Goal: Task Accomplishment & Management: Manage account settings

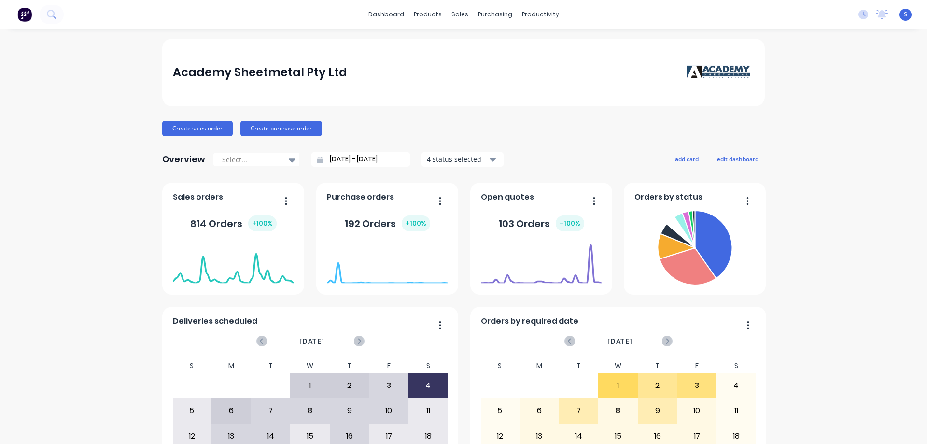
click at [63, 344] on div "Academy Sheetmetal Pty Ltd Create sales order Create purchase order Overview Se…" at bounding box center [463, 291] width 927 height 504
click at [472, 37] on link "Sales Orders" at bounding box center [507, 45] width 128 height 19
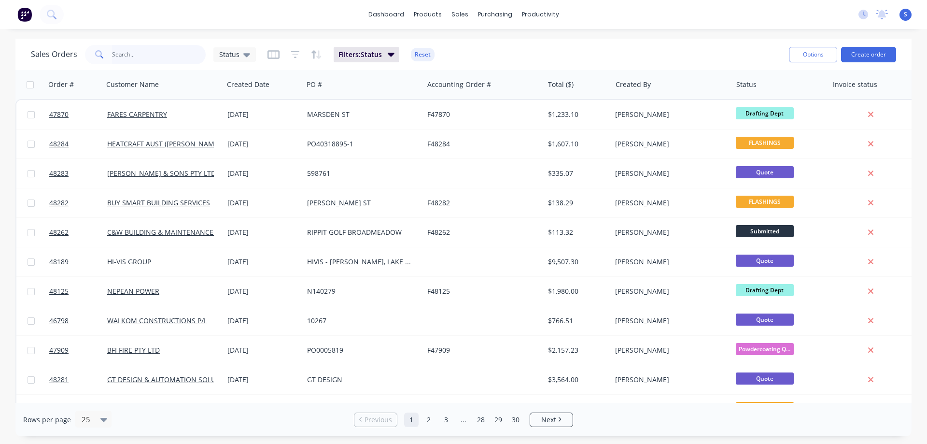
click at [148, 57] on input "text" at bounding box center [159, 54] width 94 height 19
click at [875, 52] on button "Create order" at bounding box center [868, 54] width 55 height 15
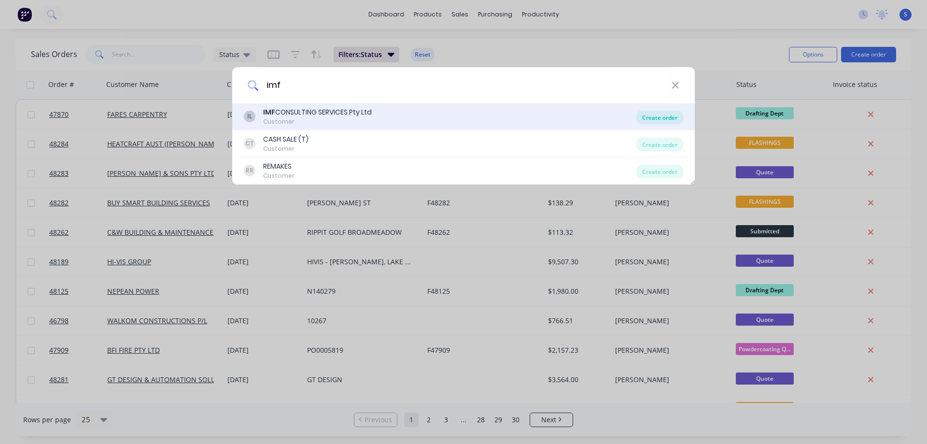
type input "imf"
click at [652, 116] on div "Create order" at bounding box center [659, 118] width 47 height 14
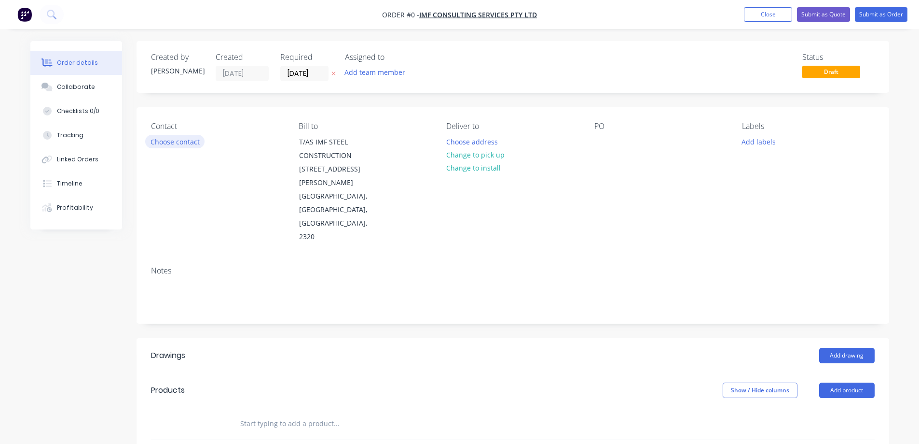
click at [163, 142] on button "Choose contact" at bounding box center [174, 141] width 59 height 13
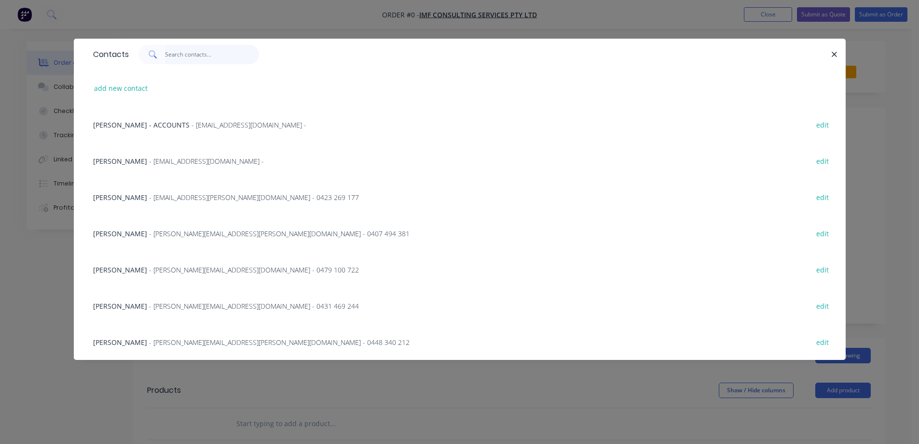
click at [205, 57] on input "text" at bounding box center [212, 54] width 94 height 19
click at [136, 231] on div "Dylan Reichel - [EMAIL_ADDRESS][PERSON_NAME][DOMAIN_NAME] - 0407 494 381" at bounding box center [251, 233] width 317 height 10
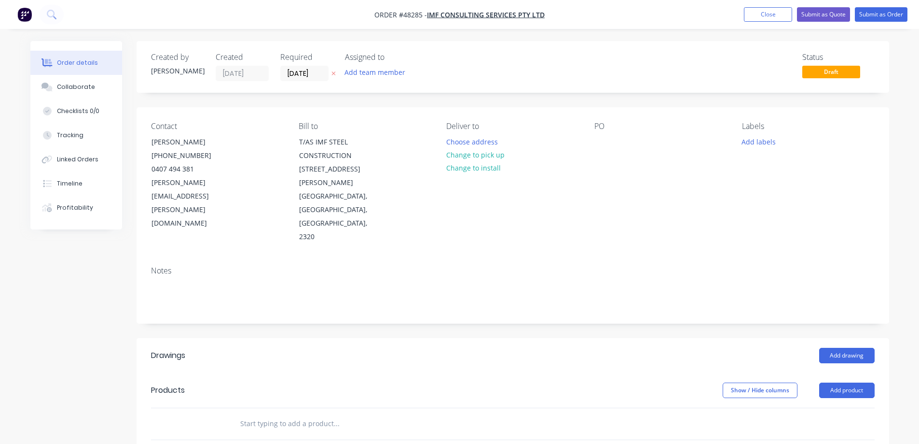
click at [580, 94] on div "Created by [PERSON_NAME] Created [DATE] Required [DATE] Assigned to Add team me…" at bounding box center [513, 345] width 753 height 609
click at [597, 149] on div at bounding box center [602, 142] width 15 height 14
click at [646, 91] on div "Created by [PERSON_NAME] Created [DATE] Required [DATE] Assigned to Add team me…" at bounding box center [513, 67] width 753 height 52
click at [760, 139] on button "Add labels" at bounding box center [759, 141] width 44 height 13
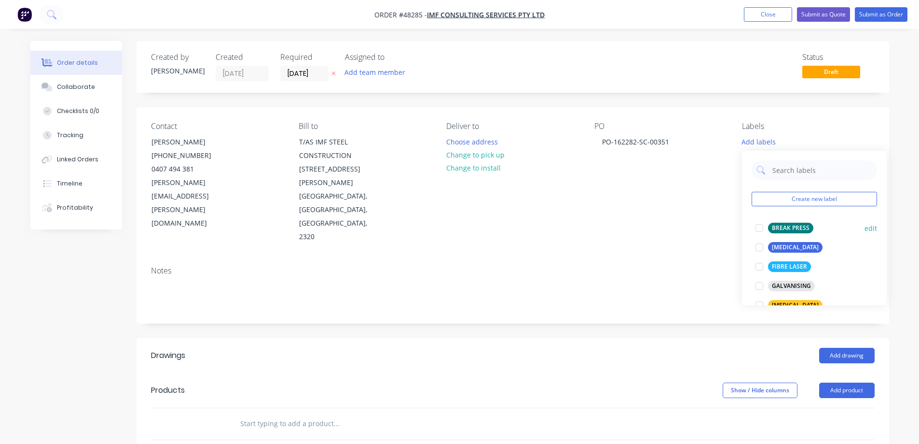
click at [759, 227] on div at bounding box center [759, 227] width 19 height 19
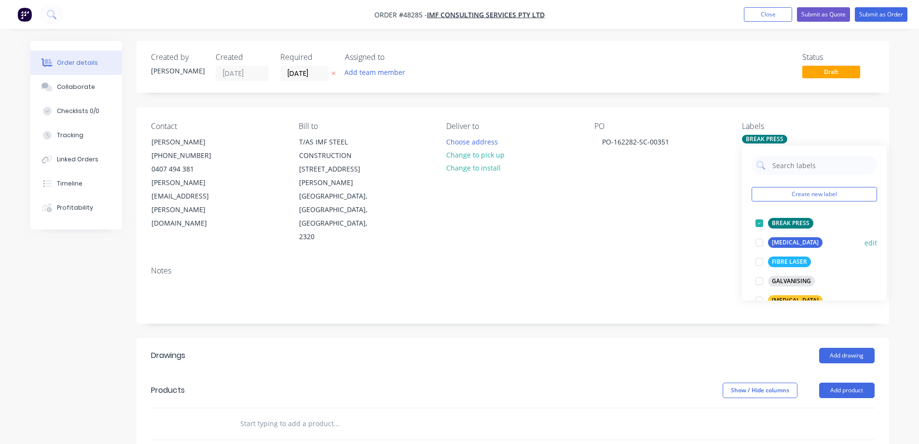
click at [761, 243] on div at bounding box center [759, 242] width 19 height 19
click at [663, 88] on div "Created by [PERSON_NAME] Created [DATE] Required [DATE] Assigned to Add team me…" at bounding box center [513, 67] width 753 height 52
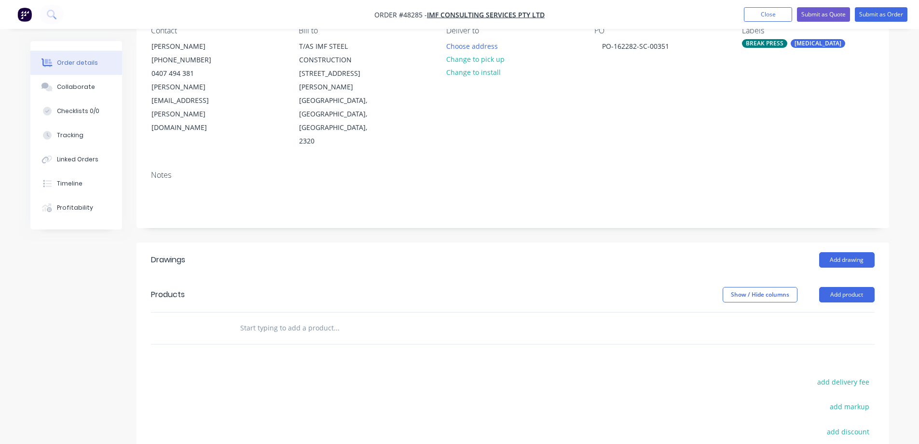
scroll to position [97, 0]
click at [859, 286] on button "Add product" at bounding box center [847, 293] width 56 height 15
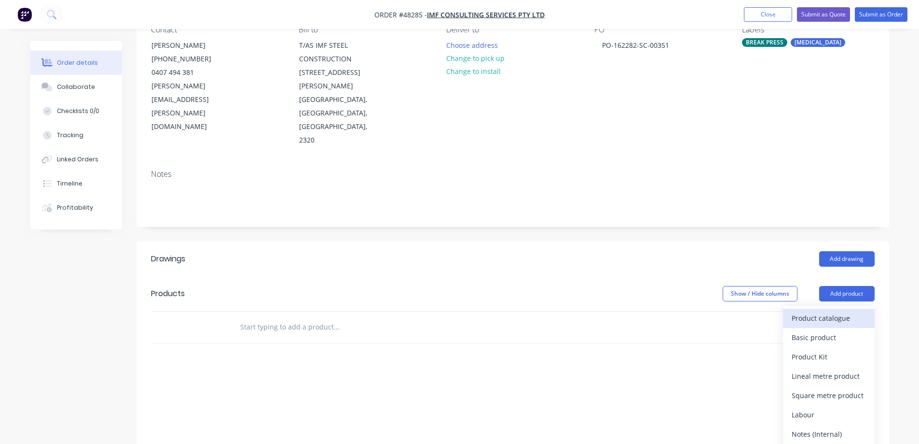
click at [809, 311] on div "Product catalogue" at bounding box center [829, 318] width 74 height 14
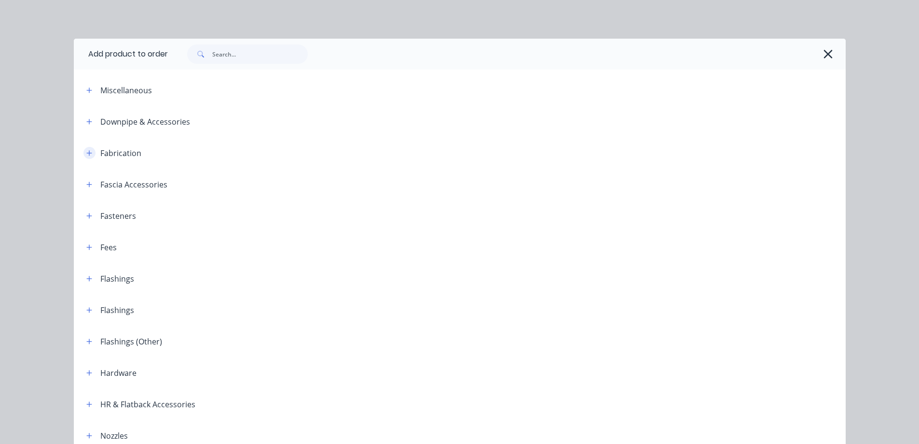
click at [86, 153] on icon "button" at bounding box center [88, 152] width 5 height 5
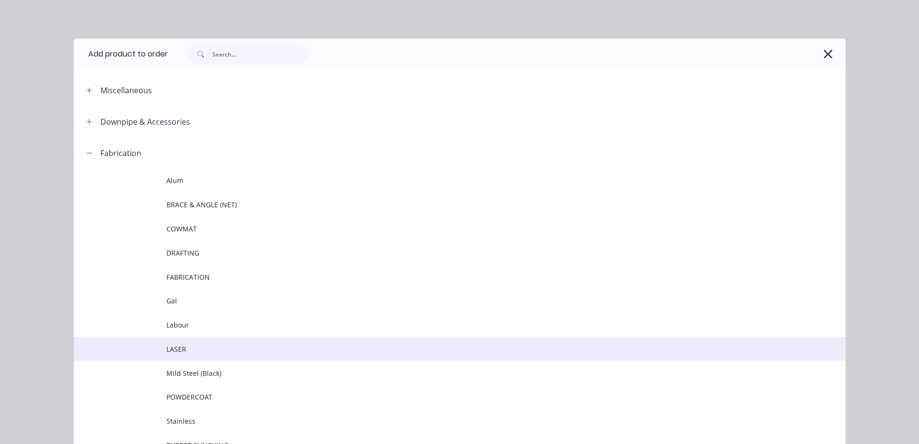
click at [187, 348] on span "LASER" at bounding box center [438, 349] width 543 height 10
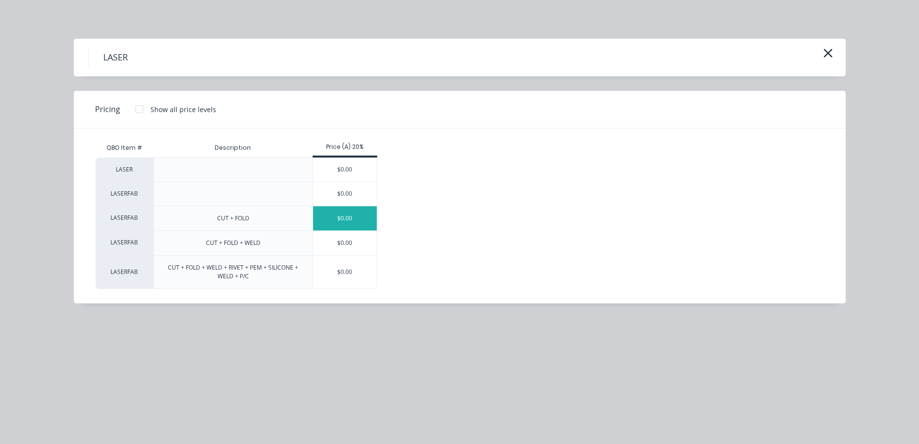
click at [350, 217] on div "$0.00" at bounding box center [345, 218] width 64 height 24
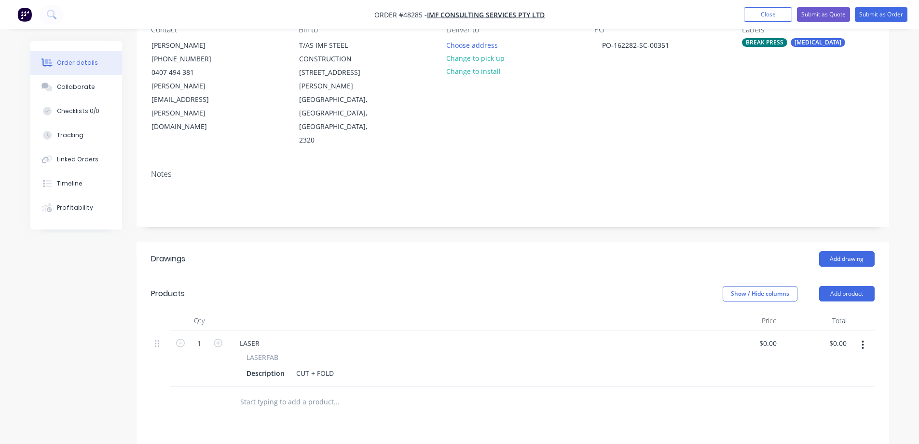
scroll to position [0, 0]
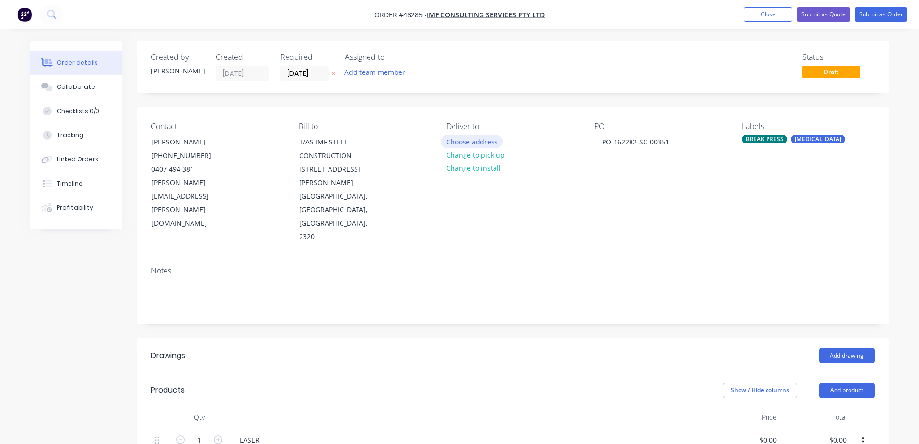
click at [481, 142] on button "Choose address" at bounding box center [472, 141] width 62 height 13
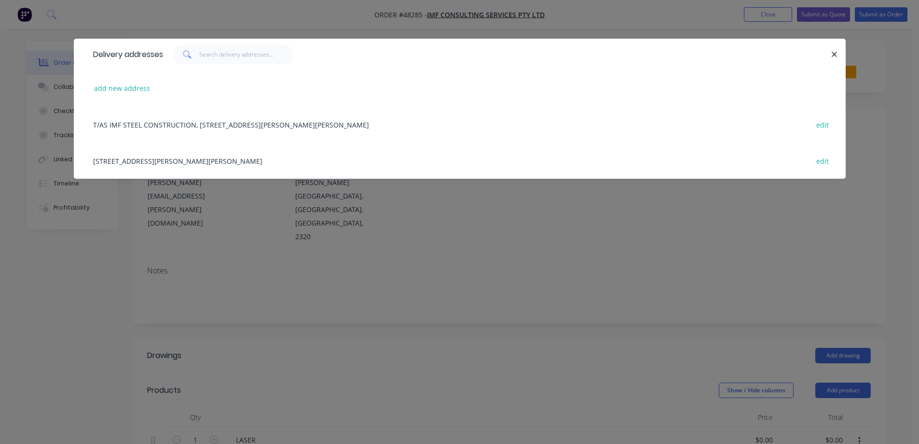
click at [224, 161] on div "[STREET_ADDRESS][PERSON_NAME][PERSON_NAME] edit" at bounding box center [459, 160] width 743 height 36
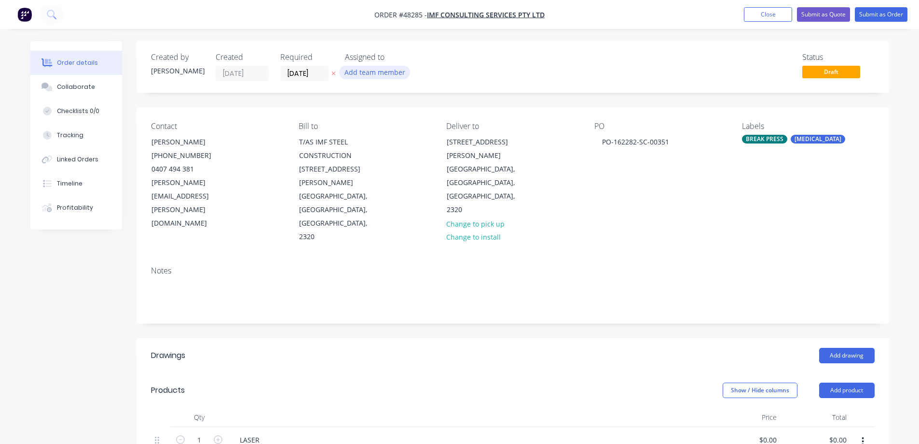
click at [380, 73] on button "Add team member" at bounding box center [374, 72] width 71 height 13
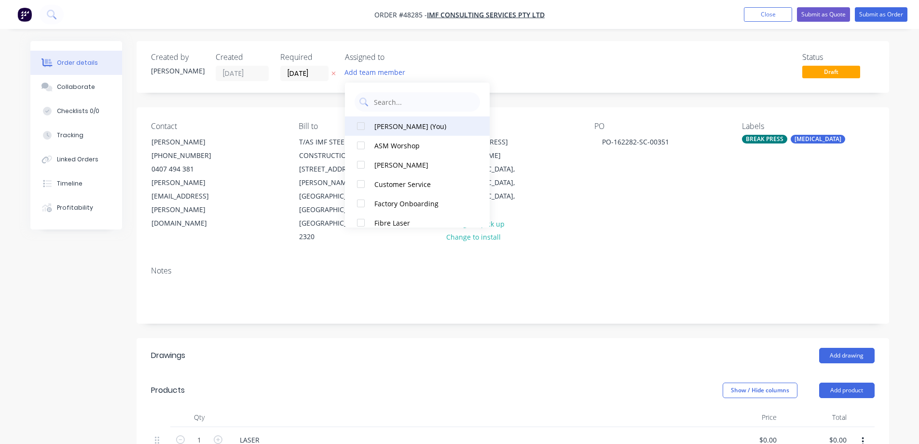
click at [365, 130] on div at bounding box center [360, 125] width 19 height 19
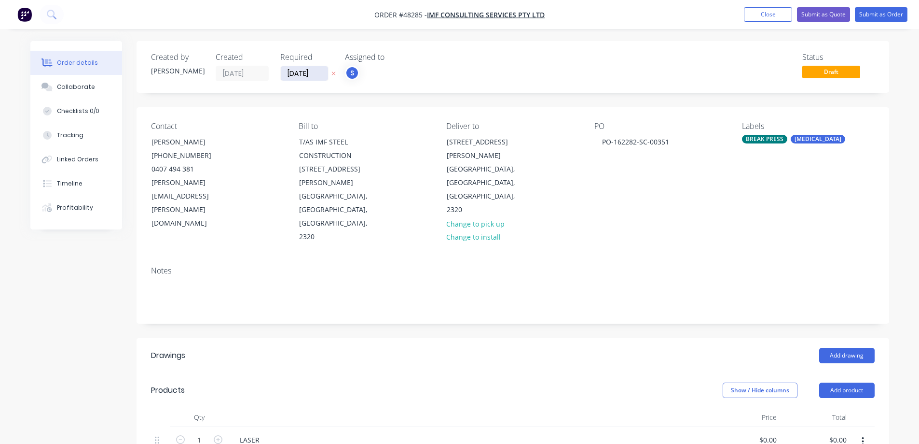
click at [317, 73] on input "[DATE]" at bounding box center [304, 73] width 47 height 14
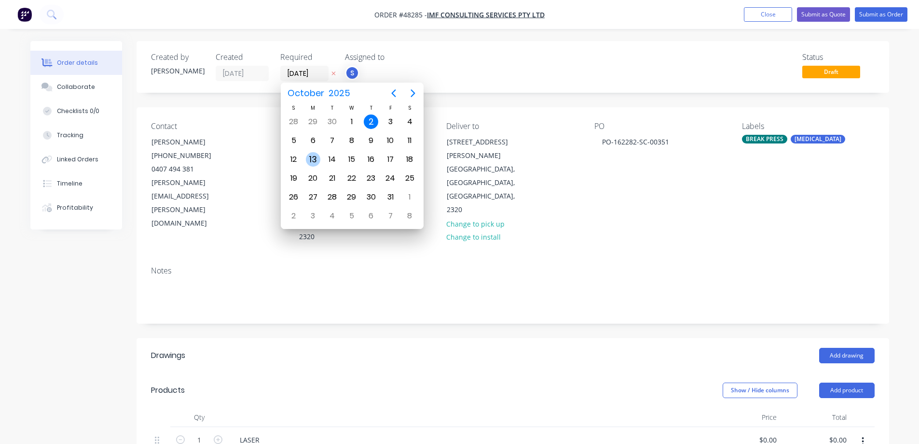
click at [318, 159] on div "13" at bounding box center [313, 159] width 14 height 14
type input "[DATE]"
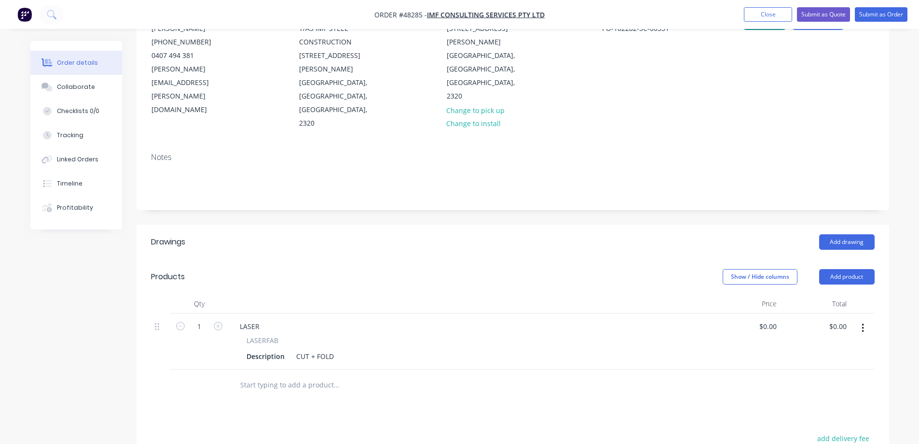
scroll to position [97, 0]
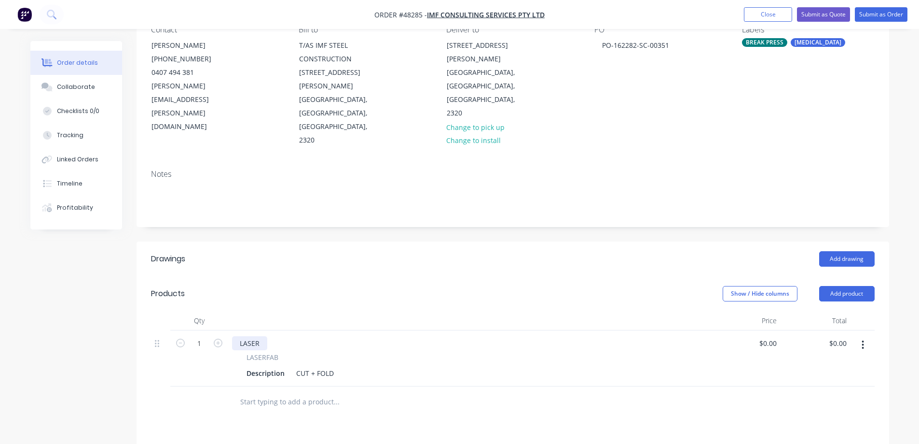
click at [245, 336] on div "LASER" at bounding box center [249, 343] width 35 height 14
click at [339, 204] on div "Created by [PERSON_NAME] Created [DATE] Required [DATE] Assigned to S Status Dr…" at bounding box center [513, 285] width 753 height 683
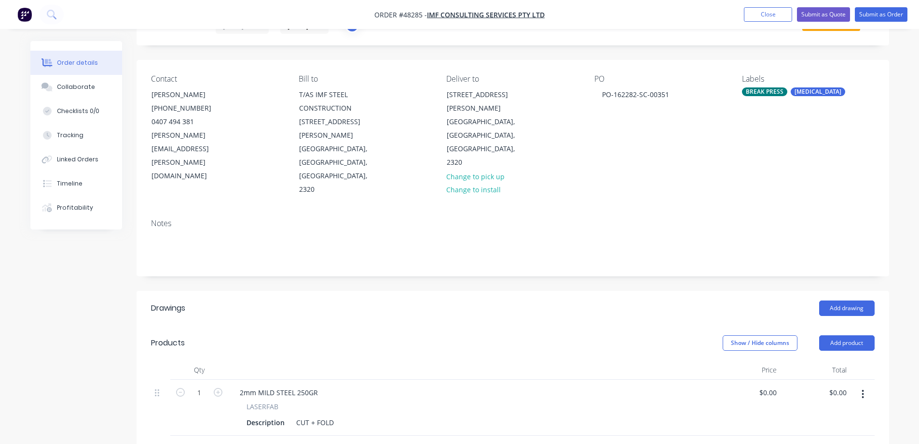
scroll to position [0, 0]
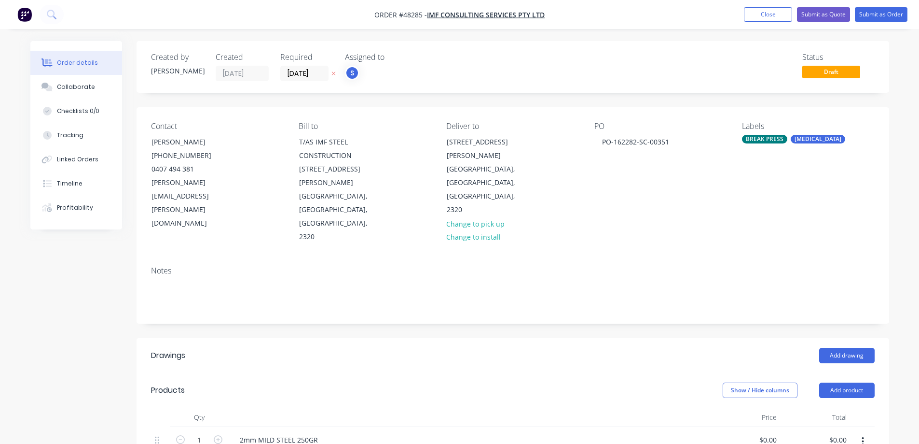
click at [130, 259] on div "Created by [PERSON_NAME] Created [DATE] Required [DATE] Assigned to S Status Dr…" at bounding box center [459, 390] width 859 height 698
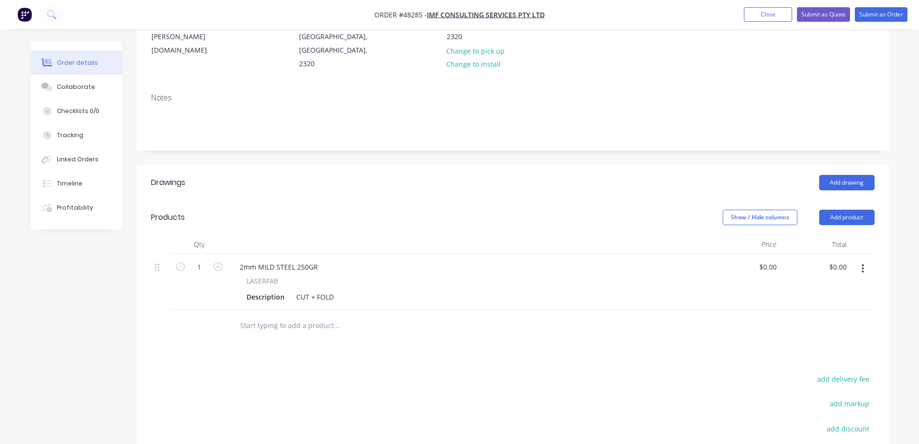
scroll to position [193, 0]
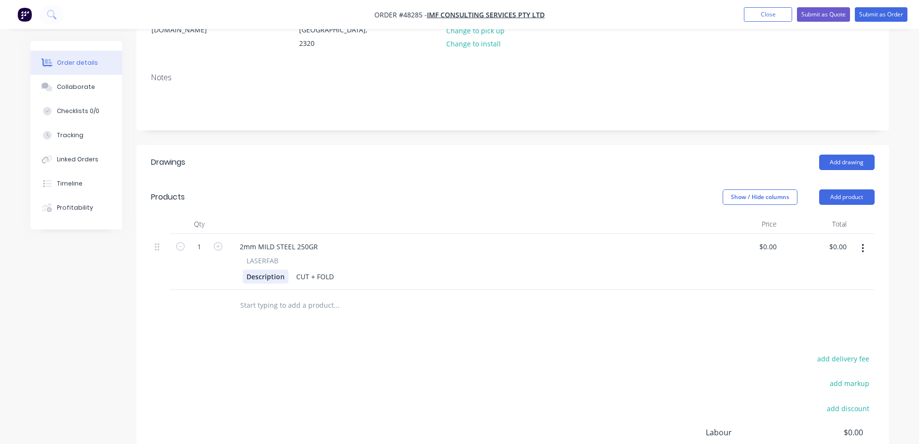
click at [260, 269] on div "Description" at bounding box center [266, 276] width 46 height 14
paste div
click at [206, 239] on input "1" at bounding box center [199, 246] width 25 height 14
type input "91"
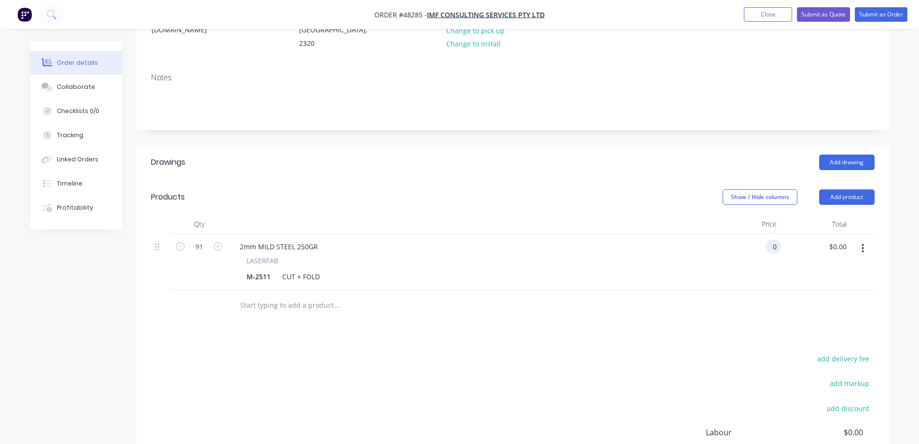
click at [771, 239] on input "0" at bounding box center [775, 246] width 11 height 14
type input "$9.60"
type input "$873.60"
click at [469, 182] on header "Products Show / Hide columns Add product" at bounding box center [513, 197] width 753 height 35
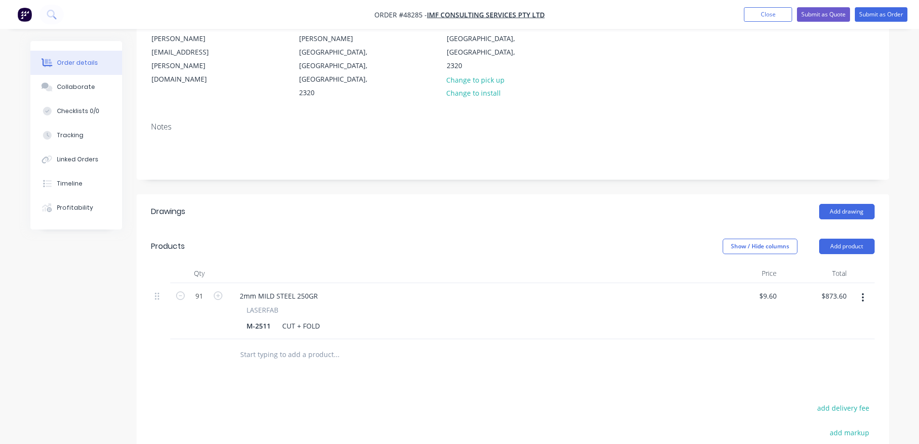
scroll to position [145, 0]
click at [420, 203] on div "Add drawing" at bounding box center [590, 210] width 570 height 15
click at [863, 292] on icon "button" at bounding box center [863, 296] width 2 height 9
click at [819, 334] on div "Duplicate" at bounding box center [829, 341] width 74 height 14
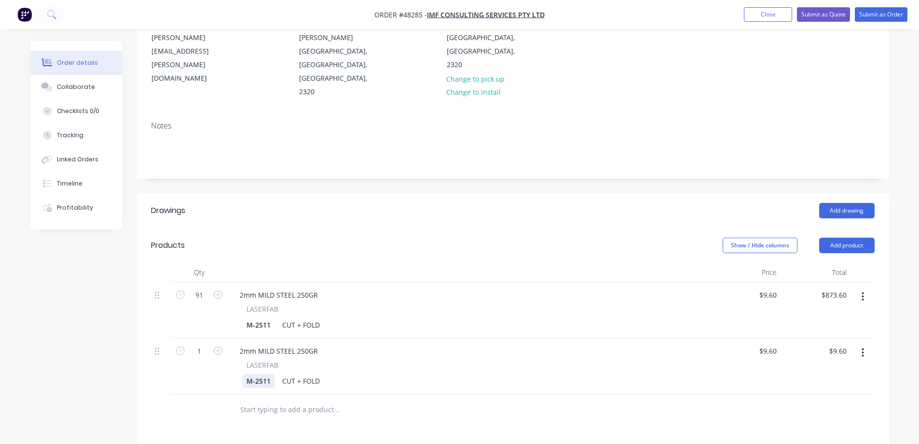
click at [255, 374] on div "M-2511" at bounding box center [259, 381] width 32 height 14
paste div
click at [201, 344] on input "1" at bounding box center [199, 351] width 25 height 14
type input "7"
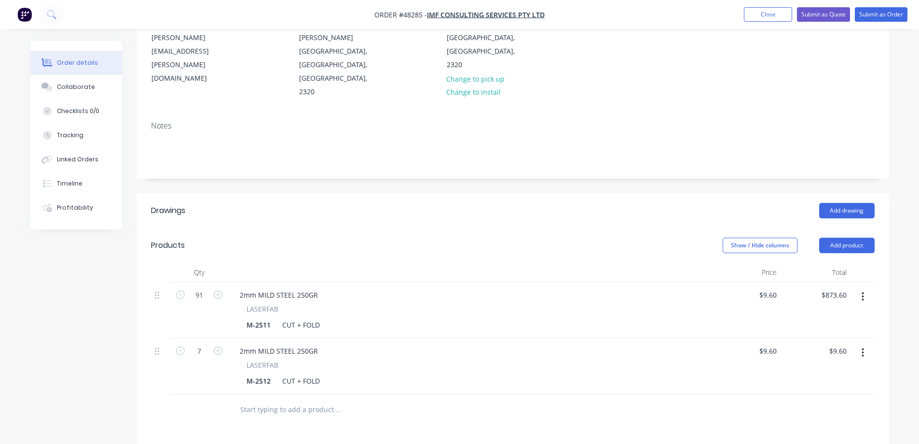
type input "$67.20"
click at [111, 339] on div "Created by [PERSON_NAME] Created [DATE] Required [DATE] Assigned to S Status Dr…" at bounding box center [459, 273] width 859 height 754
click at [775, 344] on input "9.6" at bounding box center [773, 351] width 14 height 14
type input "$10.98"
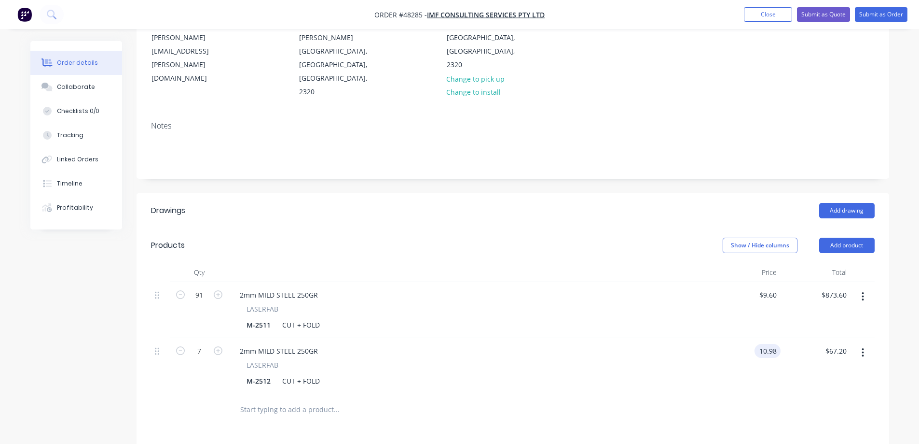
type input "$76.86"
click at [894, 390] on div "Order details Collaborate Checklists 0/0 Tracking Linked Orders Timeline Profit…" at bounding box center [460, 273] width 878 height 754
click at [864, 347] on icon "button" at bounding box center [863, 352] width 2 height 11
click at [813, 390] on div "Duplicate" at bounding box center [829, 397] width 74 height 14
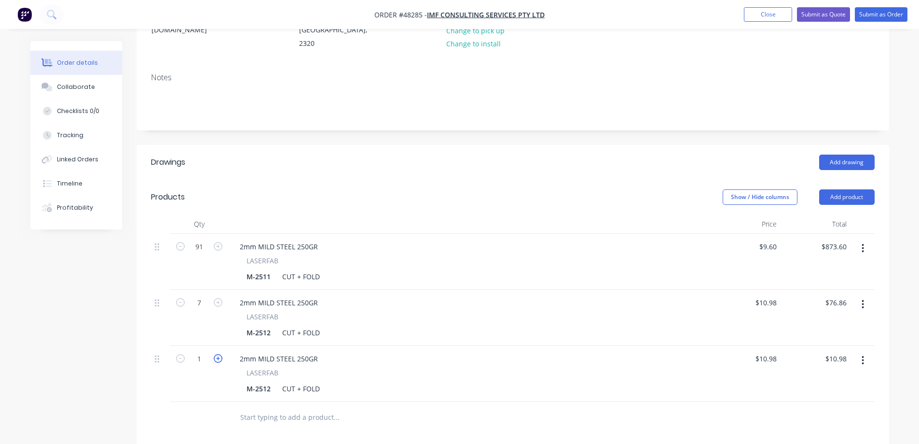
click at [219, 354] on icon "button" at bounding box center [218, 358] width 9 height 9
type input "2"
type input "$21.96"
click at [220, 354] on icon "button" at bounding box center [218, 358] width 9 height 9
type input "3"
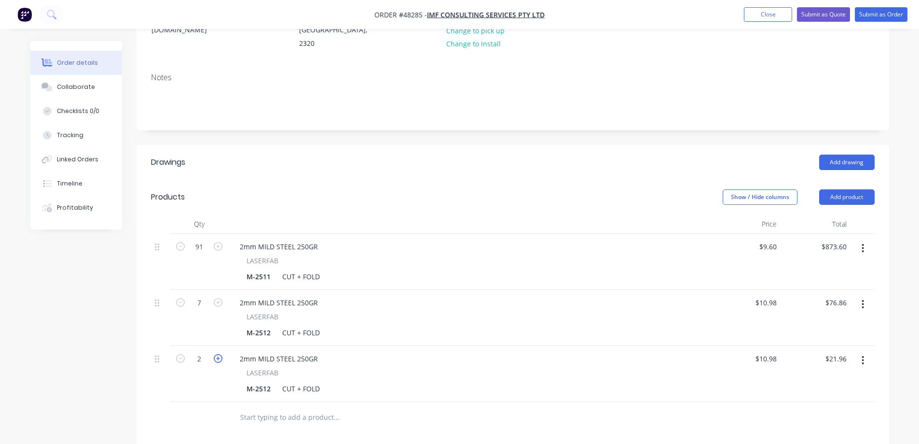
type input "$32.94"
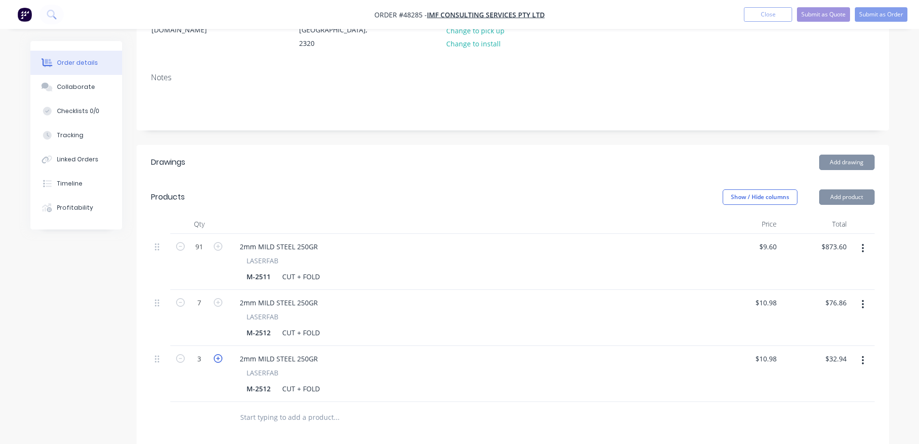
click at [220, 354] on icon "button" at bounding box center [218, 358] width 9 height 9
type input "4"
type input "$43.92"
click at [220, 354] on icon "button" at bounding box center [218, 358] width 9 height 9
type input "5"
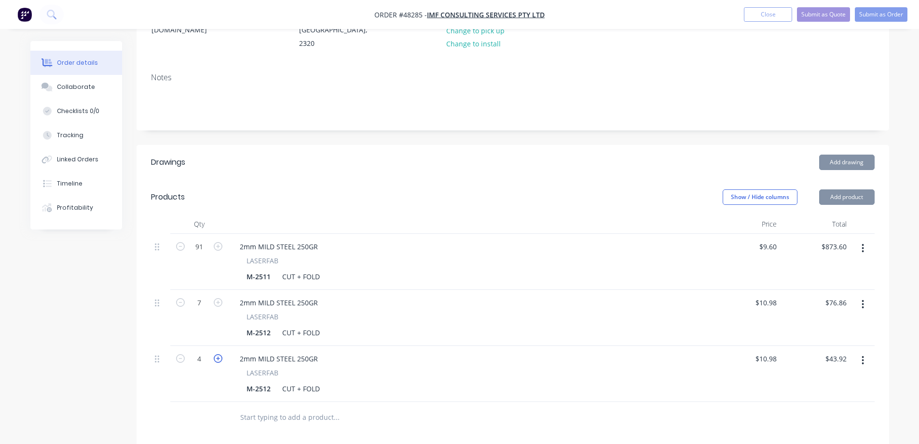
type input "$54.90"
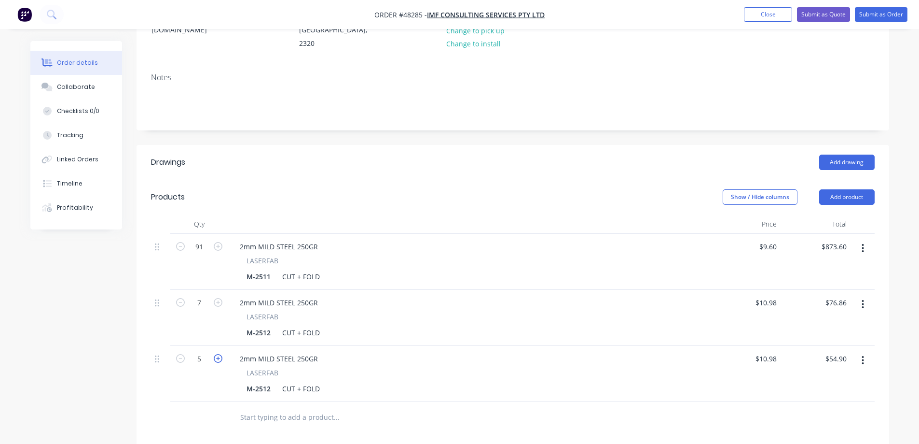
click at [220, 354] on icon "button" at bounding box center [218, 358] width 9 height 9
type input "6"
type input "$65.88"
click at [260, 381] on div "M-2512" at bounding box center [259, 388] width 32 height 14
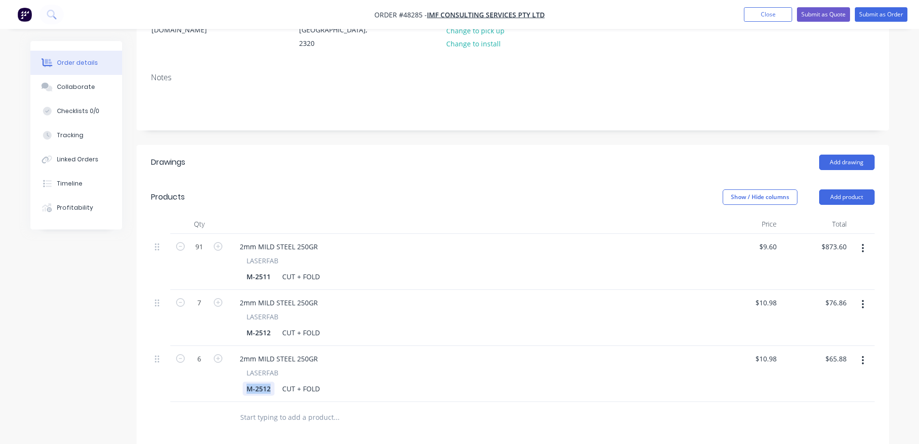
paste div
click at [767, 351] on input "10.98" at bounding box center [768, 358] width 26 height 14
type input "$12.58"
type input "$75.48"
click at [58, 334] on div "Created by [PERSON_NAME] Created [DATE] Required [DATE] Assigned to S Status Dr…" at bounding box center [459, 253] width 859 height 810
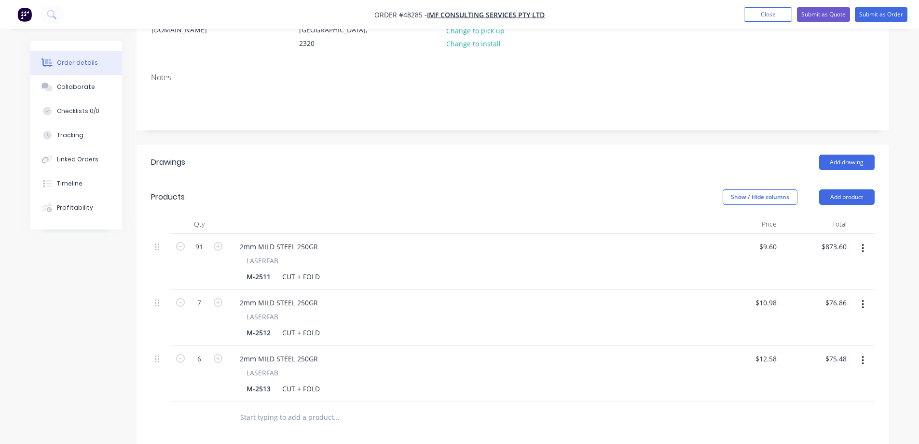
click at [861, 351] on button "button" at bounding box center [863, 359] width 23 height 17
click at [820, 398] on div "Duplicate" at bounding box center [829, 405] width 74 height 14
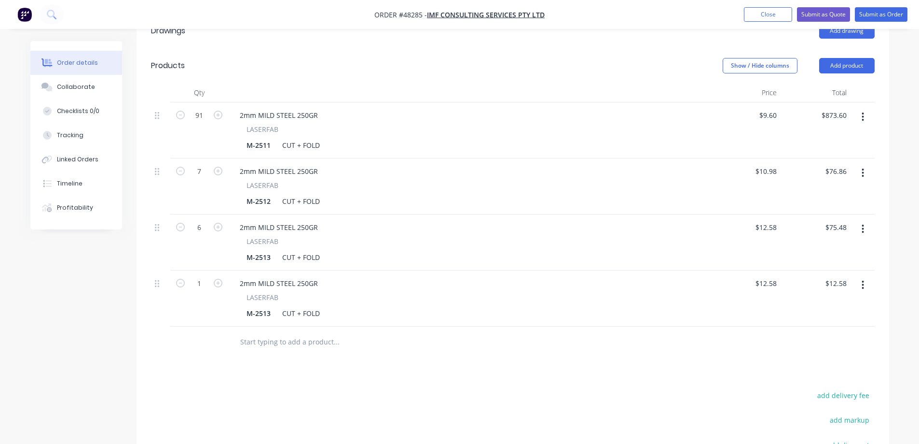
scroll to position [338, 0]
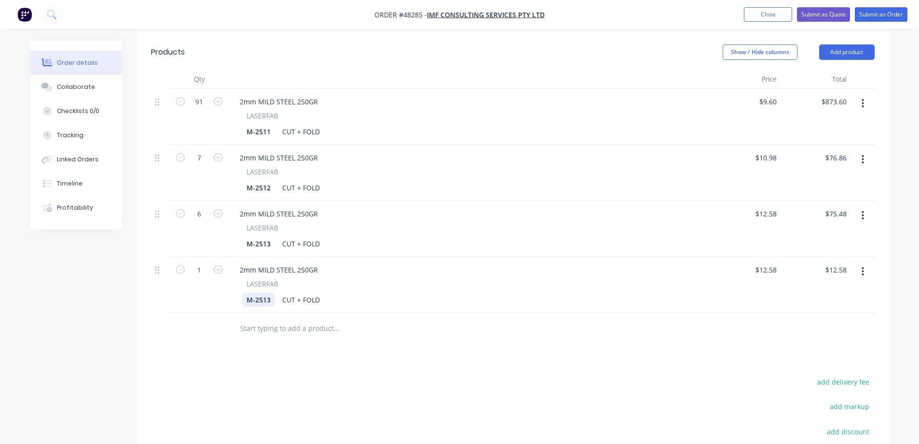
click at [272, 292] on div "M-2513" at bounding box center [259, 299] width 32 height 14
click at [199, 263] on input "1" at bounding box center [199, 270] width 25 height 14
type input "84"
type input "$1,056.72"
click at [64, 321] on div "Created by [PERSON_NAME] Created [DATE] Required [DATE] Assigned to S Status Dr…" at bounding box center [459, 136] width 859 height 866
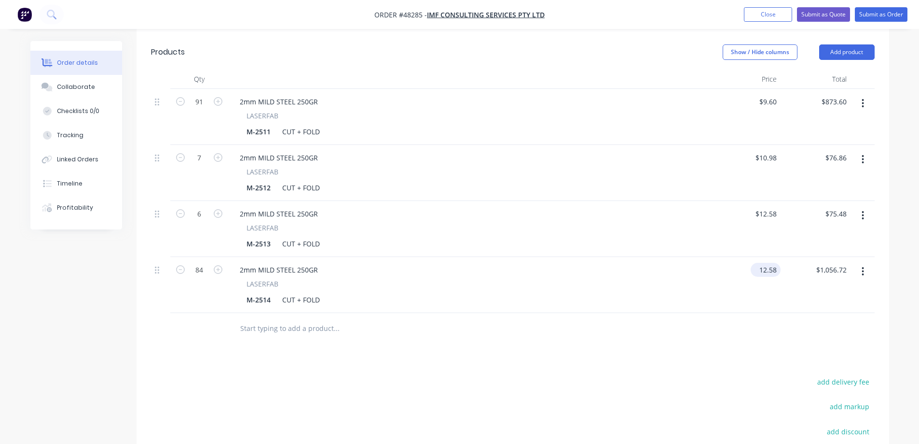
click at [771, 263] on input "12.58" at bounding box center [768, 270] width 26 height 14
click at [771, 263] on input "12.58" at bounding box center [770, 270] width 22 height 14
type input "$9.34"
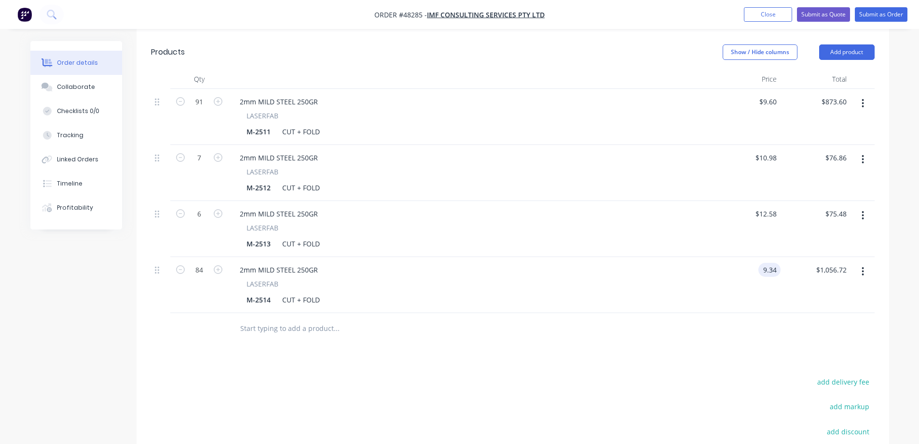
type input "$784.56"
click at [655, 347] on div "Drawings Add drawing Products Show / Hide columns Add product Qty Price Total 9…" at bounding box center [513, 277] width 753 height 555
click at [866, 263] on button "button" at bounding box center [863, 271] width 23 height 17
click at [805, 309] on div "Duplicate" at bounding box center [829, 316] width 74 height 14
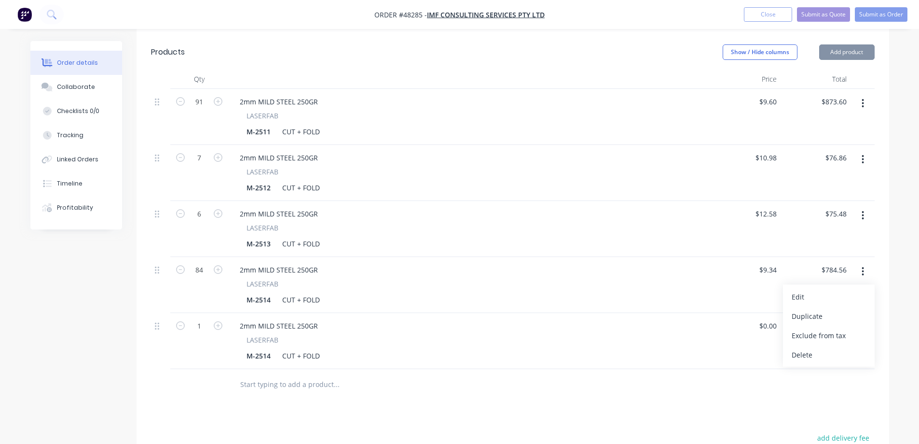
type input "$9.34"
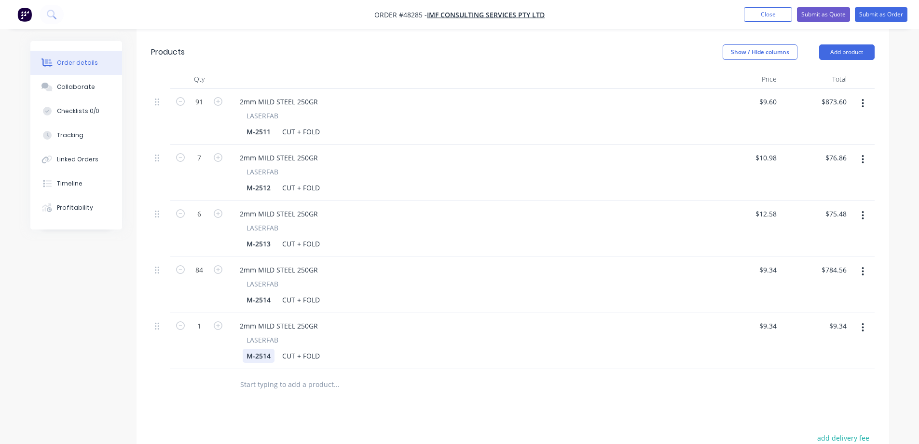
click at [271, 348] on div "M-2514" at bounding box center [259, 355] width 32 height 14
click at [129, 266] on div "Created by [PERSON_NAME] Created [DATE] Required [DATE] Assigned to S Status Dr…" at bounding box center [459, 164] width 859 height 922
click at [208, 319] on input "1" at bounding box center [199, 326] width 25 height 14
type input "6"
type input "$56.04"
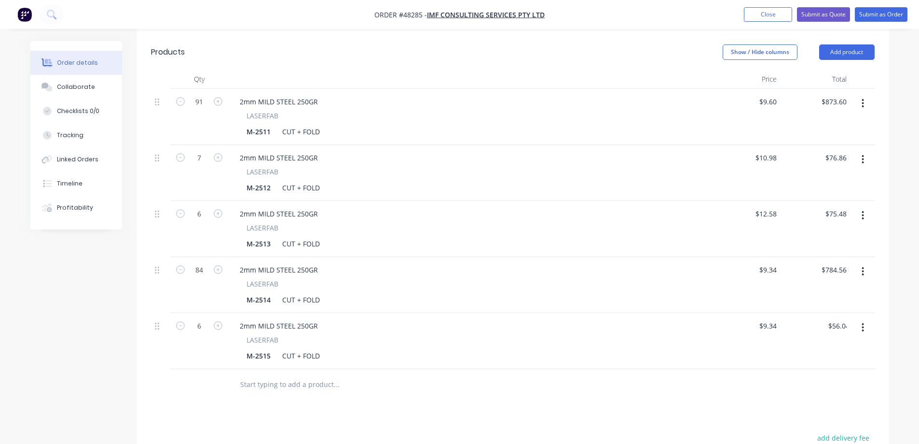
click at [106, 331] on div "Created by [PERSON_NAME] Created [DATE] Required [DATE] Assigned to S Status Dr…" at bounding box center [459, 164] width 859 height 922
click at [859, 319] on button "button" at bounding box center [863, 327] width 23 height 17
click at [828, 365] on div "Duplicate" at bounding box center [829, 372] width 74 height 14
click at [269, 404] on div "M-2515" at bounding box center [259, 411] width 32 height 14
click at [205, 375] on input "1" at bounding box center [199, 382] width 25 height 14
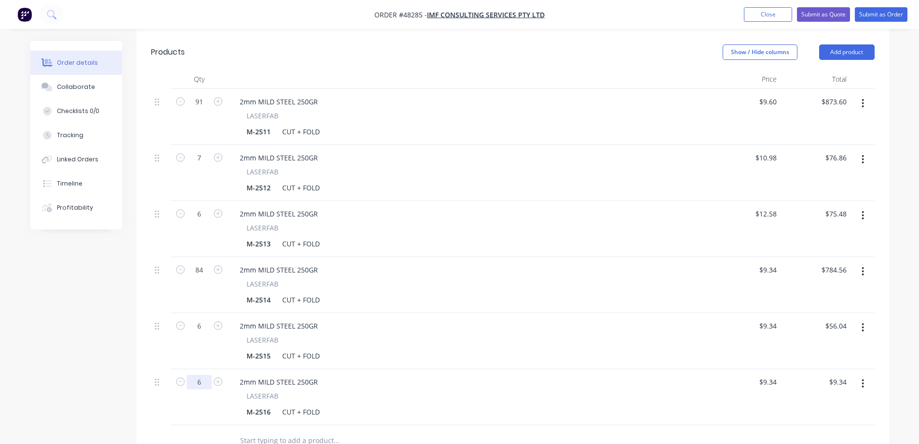
type input "6"
type input "$56.04"
click at [773, 375] on input "9.34" at bounding box center [770, 382] width 22 height 14
click at [773, 375] on input "9.34" at bounding box center [772, 382] width 18 height 14
type input "11.53"
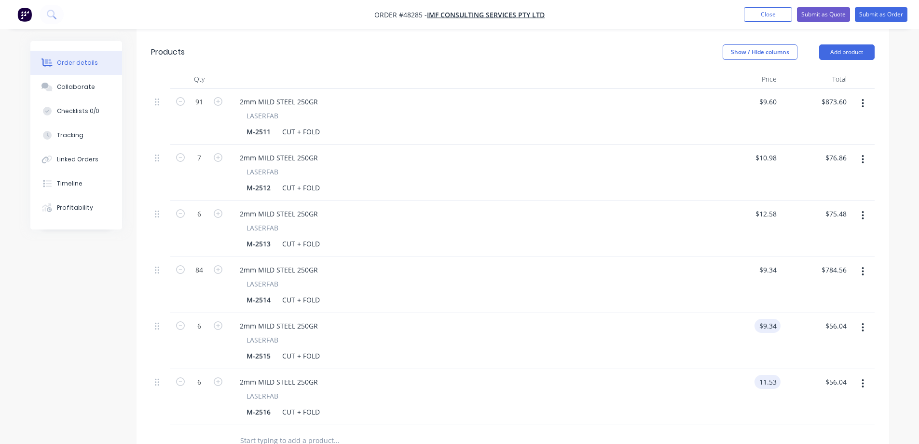
type input "9.34"
type input "$11.53"
type input "$69.18"
click at [769, 319] on input "9.34" at bounding box center [770, 326] width 22 height 14
type input "$13.47"
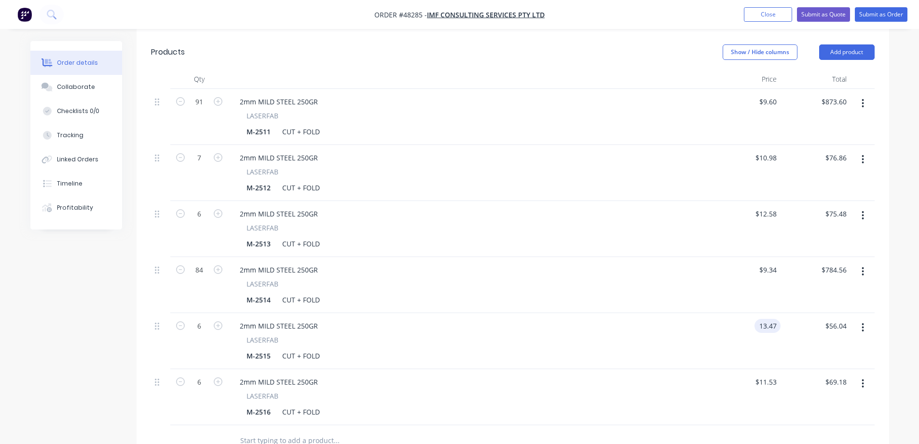
type input "$80.82"
click at [78, 339] on div "Created by [PERSON_NAME] Created [DATE] Required [DATE] Assigned to S Status Dr…" at bounding box center [459, 192] width 859 height 978
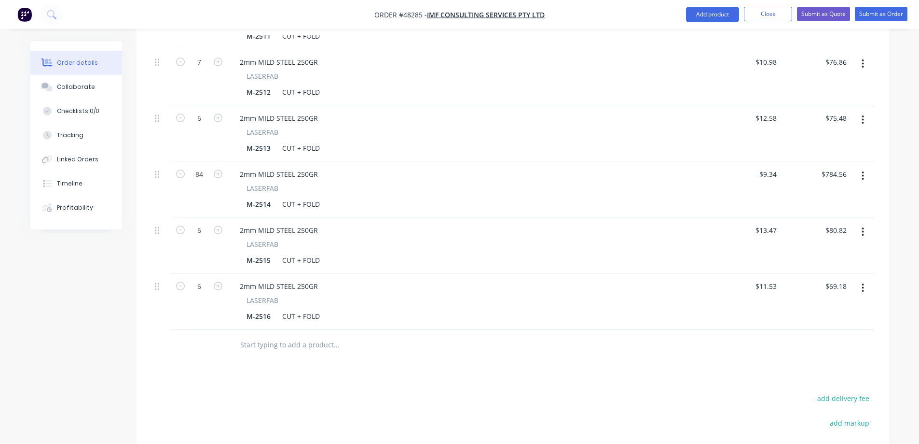
scroll to position [434, 0]
click at [867, 278] on button "button" at bounding box center [863, 286] width 23 height 17
click at [831, 324] on div "Duplicate" at bounding box center [829, 331] width 74 height 14
click at [865, 334] on button "button" at bounding box center [863, 342] width 23 height 17
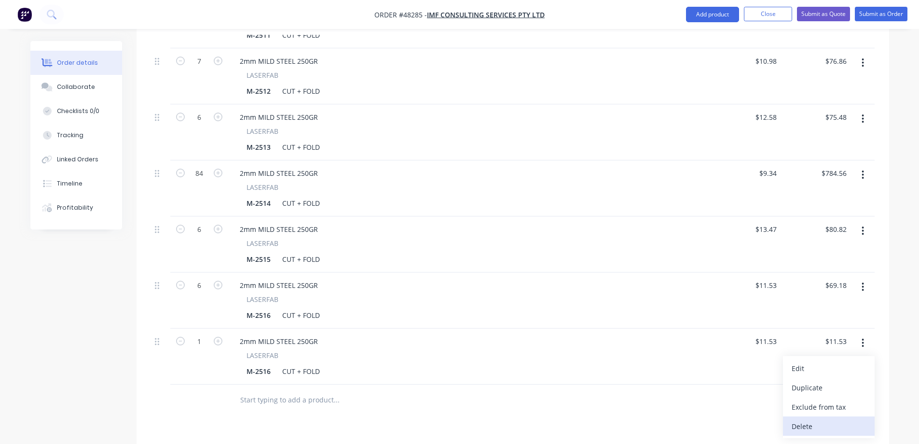
drag, startPoint x: 805, startPoint y: 362, endPoint x: 810, endPoint y: 403, distance: 40.8
click at [810, 403] on div "Edit Duplicate Exclude from tax Delete" at bounding box center [829, 397] width 92 height 82
click at [809, 419] on div "Delete" at bounding box center [829, 426] width 74 height 14
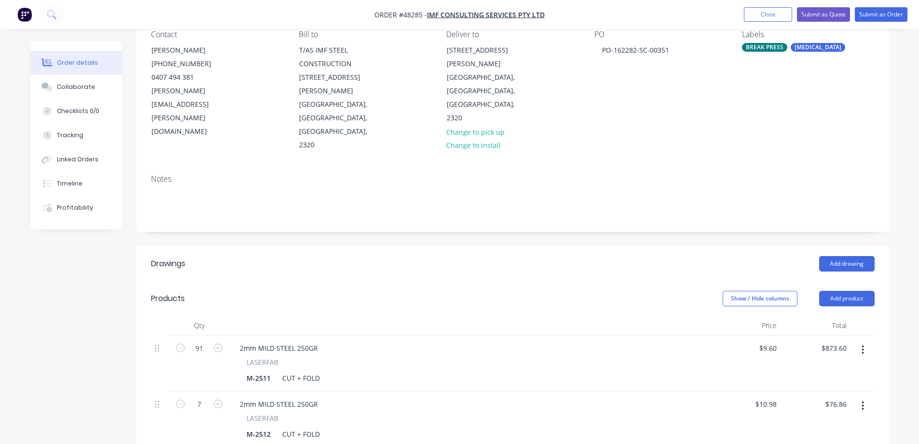
scroll to position [0, 0]
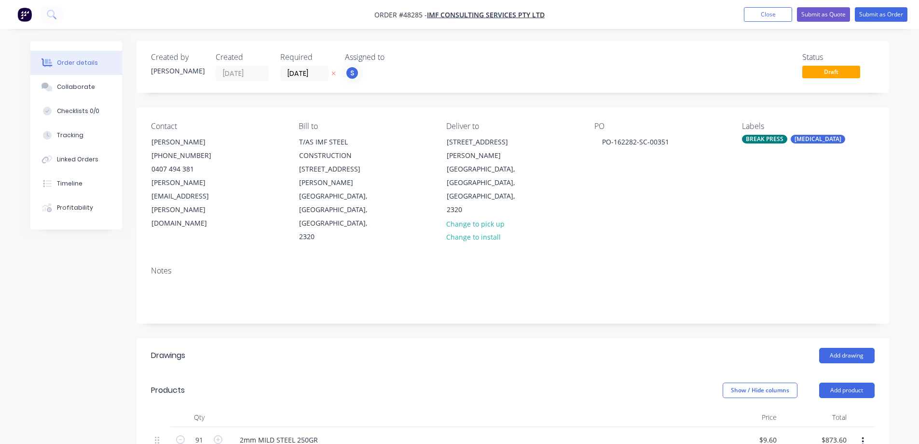
click at [126, 208] on div "Order details Collaborate Checklists 0/0 Tracking Linked Orders Timeline Profit…" at bounding box center [83, 135] width 106 height 188
click at [769, 16] on button "Close" at bounding box center [768, 14] width 48 height 14
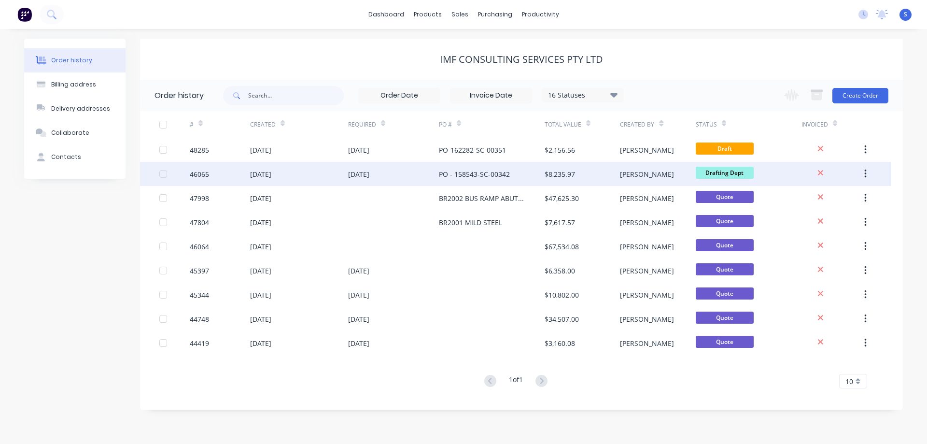
click at [471, 177] on div "PO - 158543-SC-00342" at bounding box center [474, 174] width 71 height 10
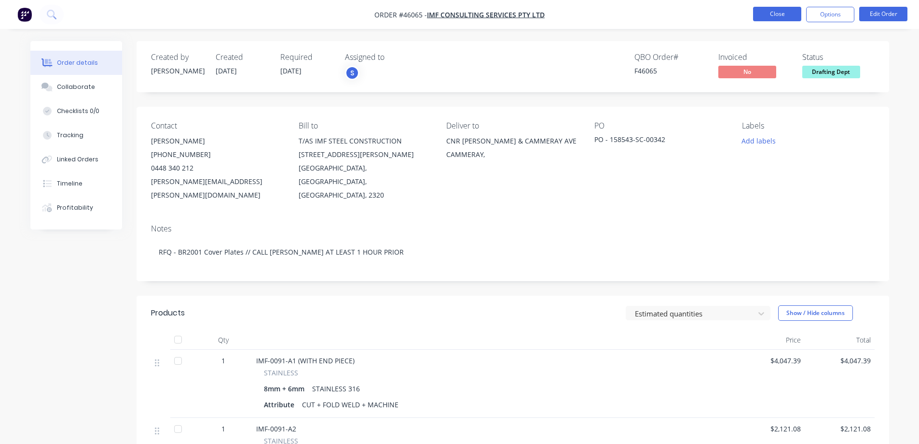
click at [778, 15] on button "Close" at bounding box center [777, 14] width 48 height 14
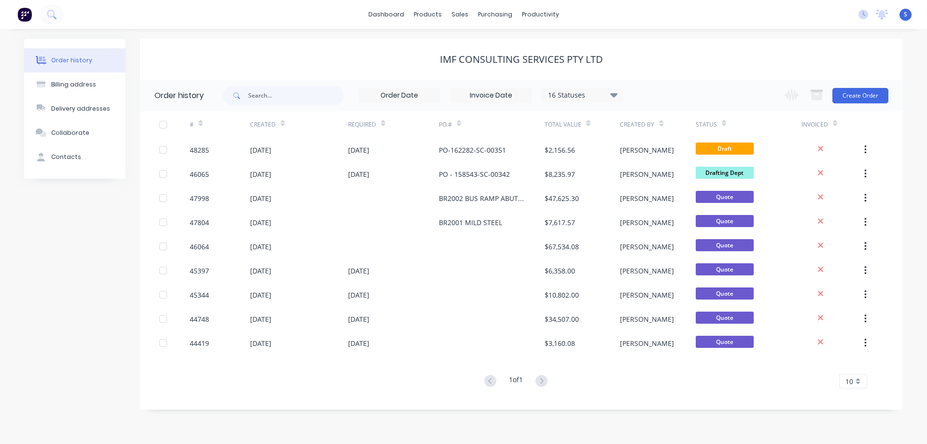
click at [574, 97] on div "16 Statuses" at bounding box center [582, 95] width 81 height 11
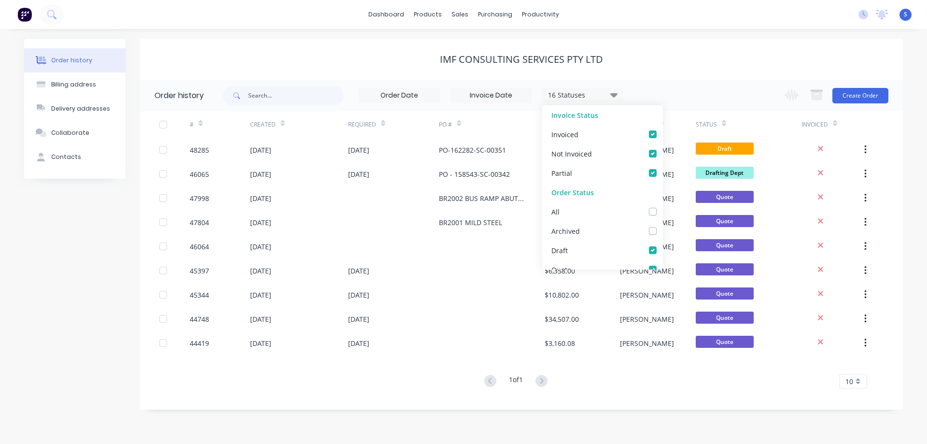
click at [645, 236] on div "Archived" at bounding box center [602, 230] width 121 height 19
click at [662, 225] on label at bounding box center [662, 225] width 0 height 0
click at [662, 229] on input "checkbox" at bounding box center [666, 229] width 8 height 9
checkbox input "true"
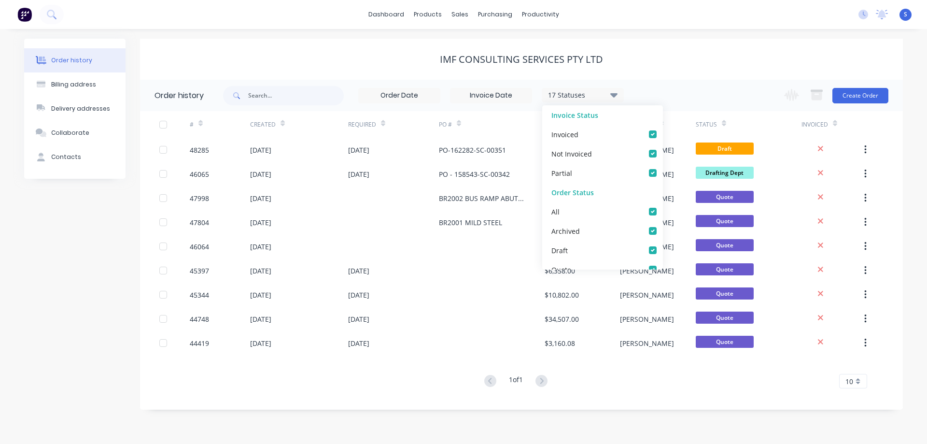
click at [677, 60] on div "IMF CONSULTING SERVICES Pty Ltd" at bounding box center [521, 60] width 763 height 12
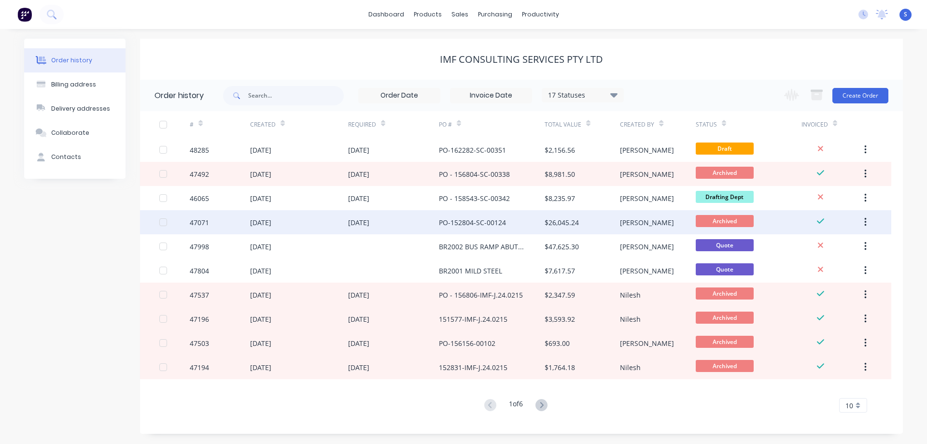
click at [361, 220] on div "[DATE]" at bounding box center [358, 222] width 21 height 10
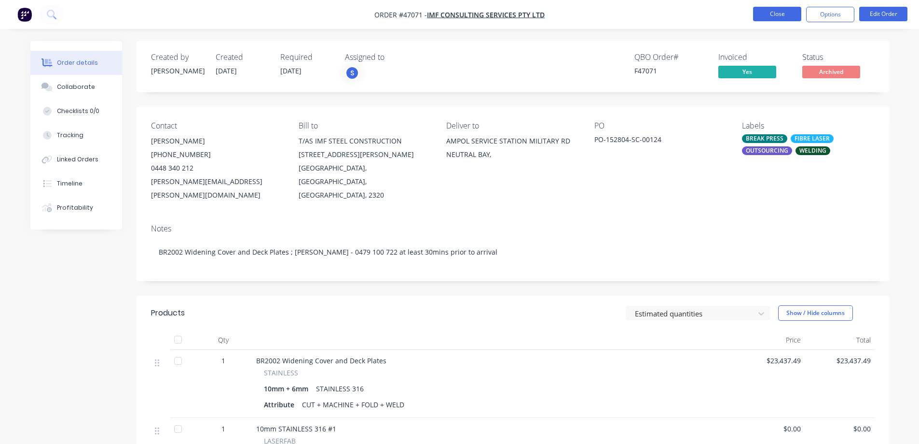
click at [778, 13] on button "Close" at bounding box center [777, 14] width 48 height 14
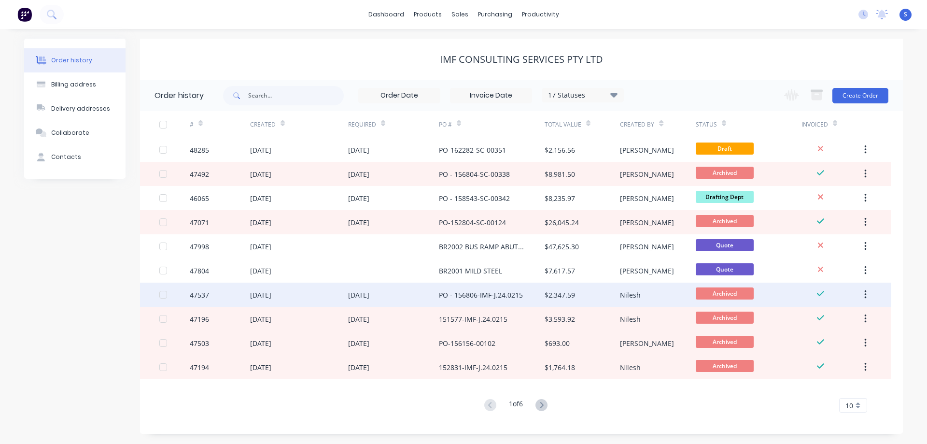
click at [440, 305] on div "PO - 156806-IMF-J.24.0215" at bounding box center [492, 294] width 106 height 24
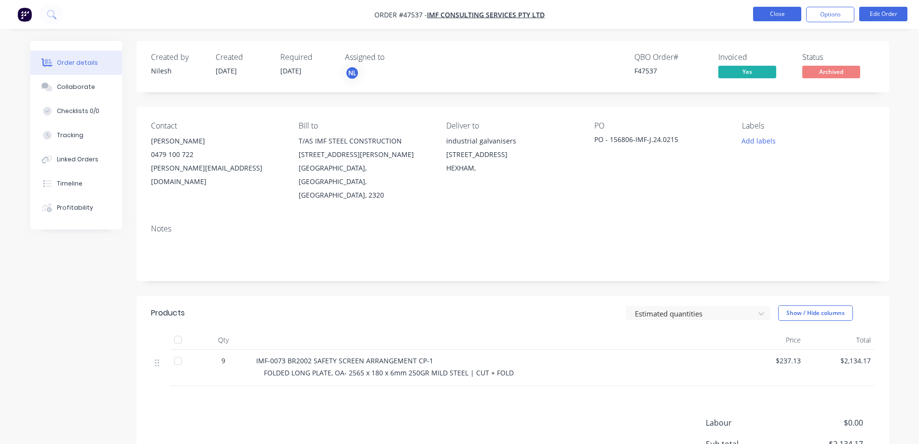
click at [776, 13] on button "Close" at bounding box center [777, 14] width 48 height 14
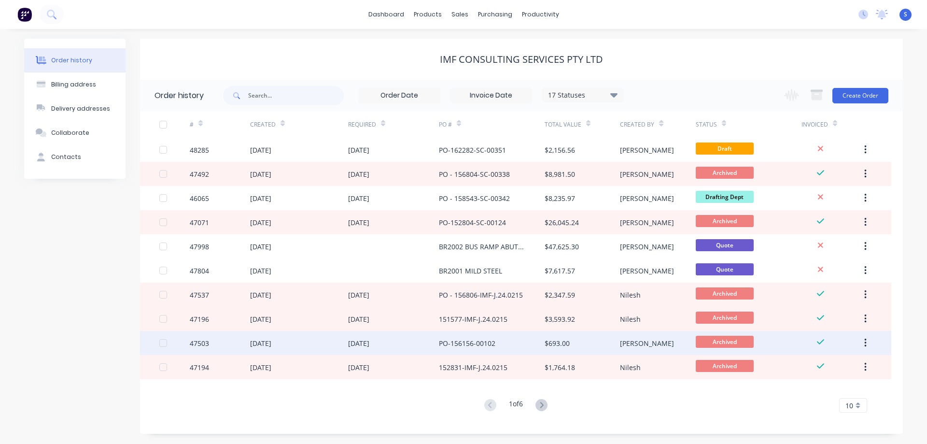
click at [412, 343] on div "[DATE]" at bounding box center [393, 343] width 91 height 24
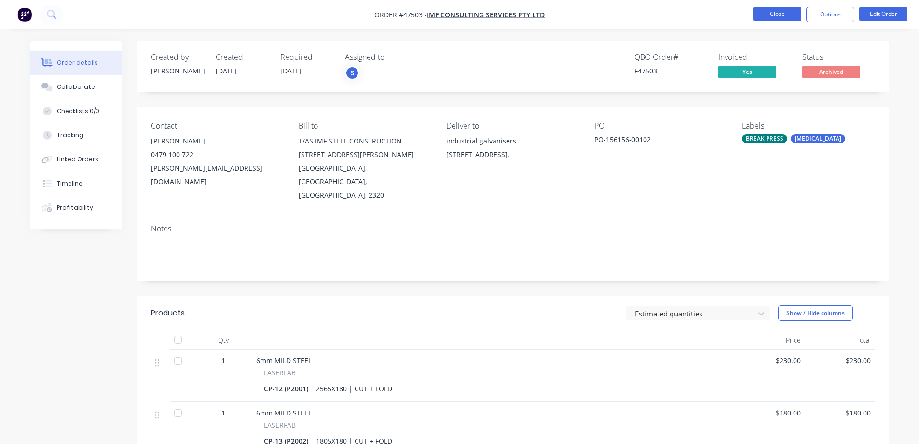
click at [771, 14] on button "Close" at bounding box center [777, 14] width 48 height 14
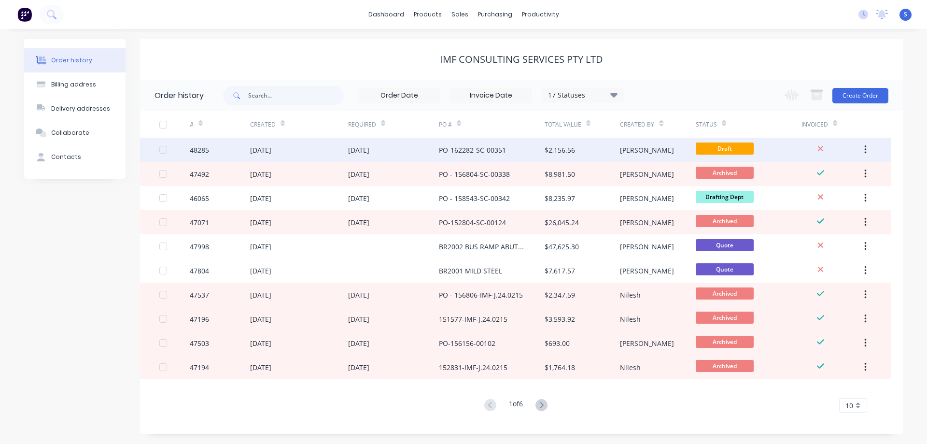
click at [465, 158] on div "PO-162282-SC-00351" at bounding box center [492, 150] width 106 height 24
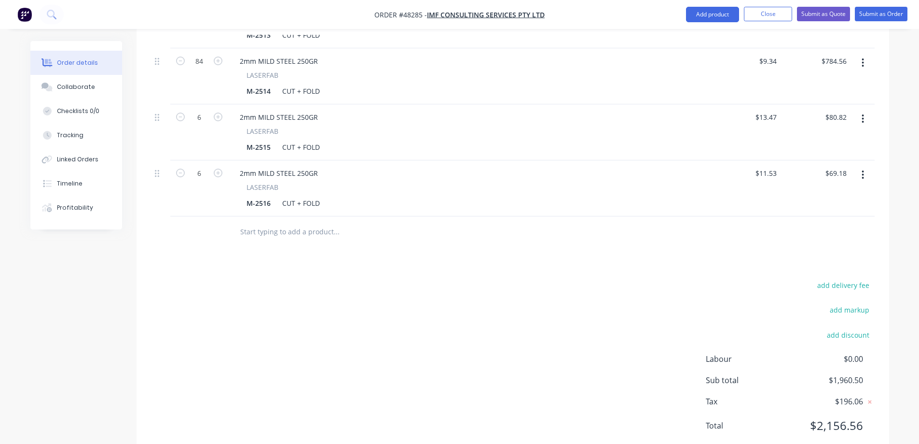
scroll to position [548, 0]
click at [852, 277] on button "add delivery fee" at bounding box center [844, 283] width 62 height 13
type input "90"
click at [508, 279] on div "Delivery fee Delivery fee Delivery fee name (Optional) 90 90 $0 add markup add …" at bounding box center [513, 360] width 724 height 163
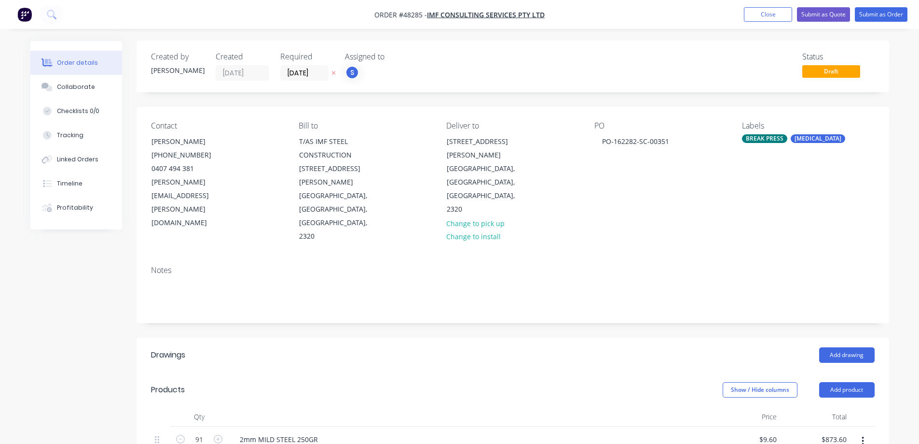
scroll to position [0, 0]
click at [313, 69] on input "[DATE]" at bounding box center [304, 73] width 47 height 14
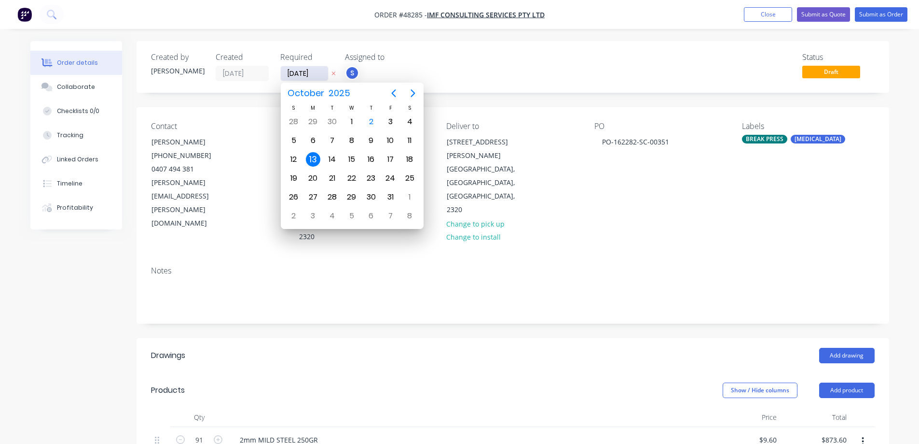
click at [313, 69] on input "[DATE]" at bounding box center [304, 73] width 47 height 14
click at [569, 69] on div "Status Draft" at bounding box center [658, 67] width 433 height 28
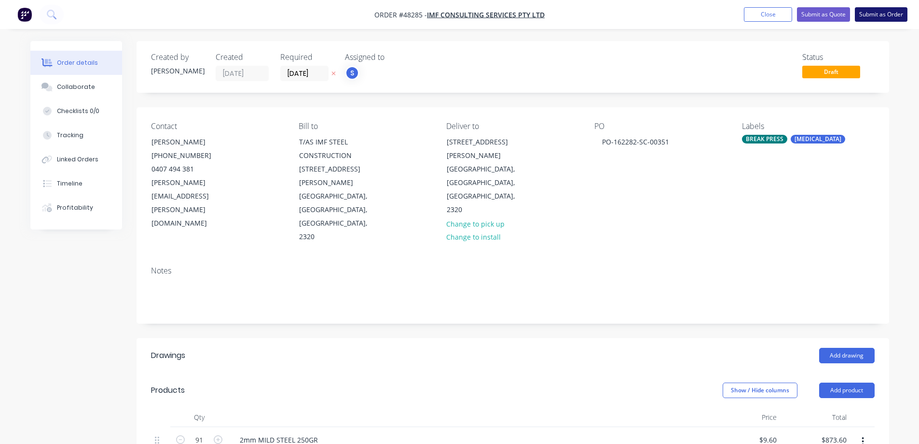
click at [868, 11] on button "Submit as Order" at bounding box center [881, 14] width 53 height 14
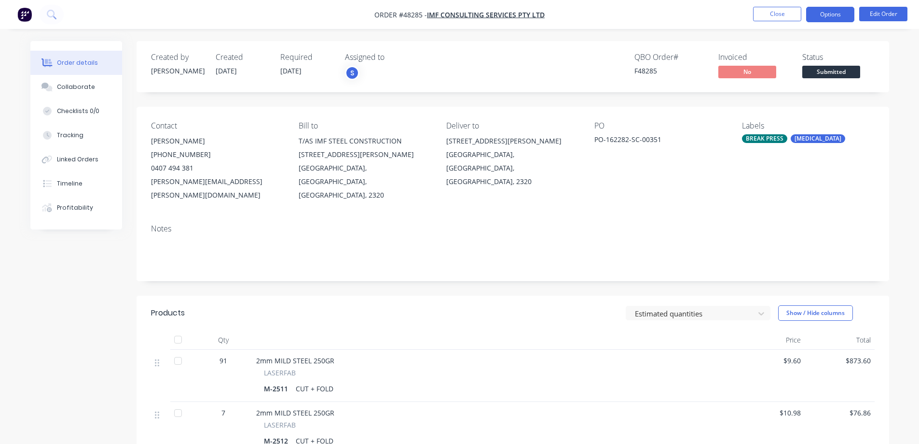
click at [833, 9] on button "Options" at bounding box center [830, 14] width 48 height 15
click at [894, 13] on button "Edit Order" at bounding box center [884, 14] width 48 height 14
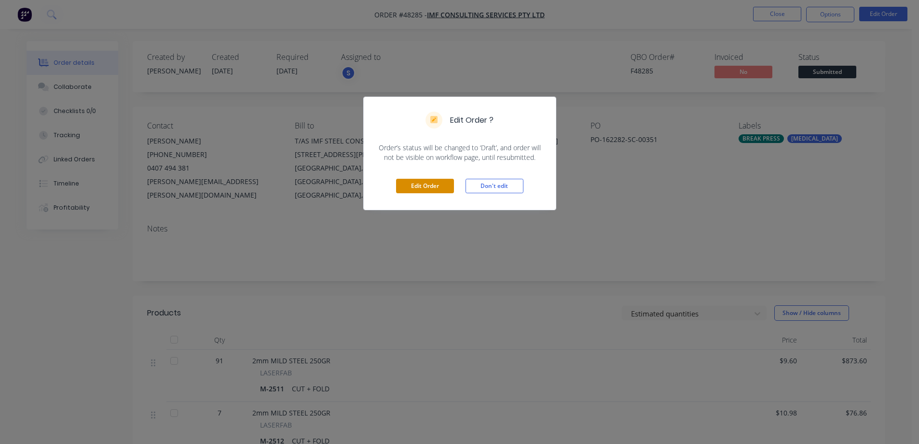
click at [417, 182] on button "Edit Order" at bounding box center [425, 186] width 58 height 14
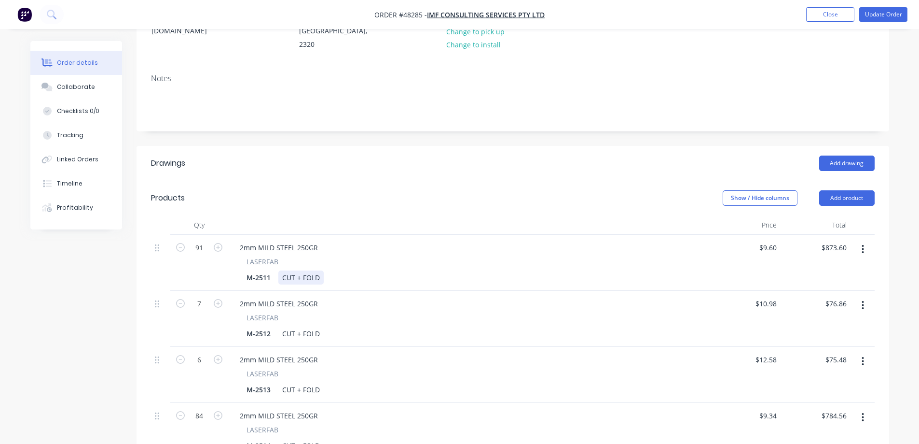
scroll to position [193, 0]
click at [282, 269] on div "CUT + FOLD" at bounding box center [300, 276] width 45 height 14
drag, startPoint x: 326, startPoint y: 250, endPoint x: 160, endPoint y: 256, distance: 166.1
click at [160, 256] on div "91 2mm MILD STEEL 250GR LASERFAB M-2511 400x100x16 | CUT + FOLD $9.60 $9.60 $87…" at bounding box center [513, 262] width 724 height 56
copy div "400x100x16 |"
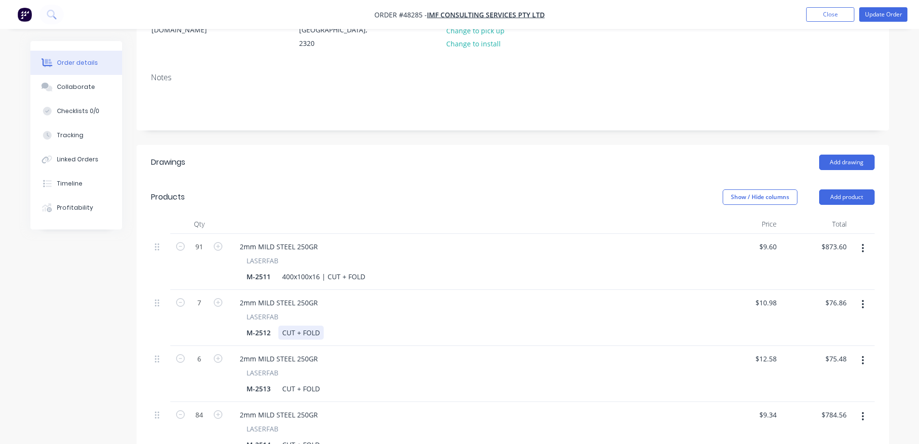
click at [280, 325] on div "CUT + FOLD" at bounding box center [300, 332] width 45 height 14
paste div
click at [293, 325] on div "400x100x16 | CUT + FOLD" at bounding box center [323, 332] width 91 height 14
click at [280, 381] on div "CUT + FOLD" at bounding box center [300, 388] width 45 height 14
paste div
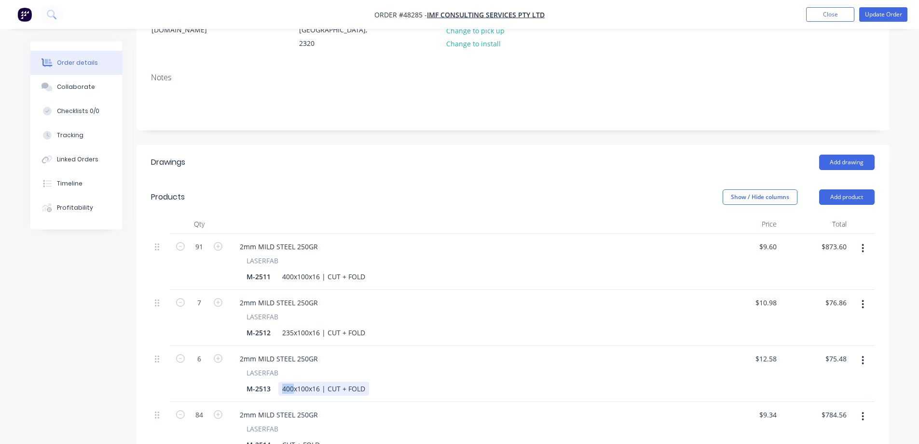
drag, startPoint x: 292, startPoint y: 360, endPoint x: 214, endPoint y: 369, distance: 78.2
click at [219, 368] on div "6 2mm MILD STEEL 250GR LASERFAB M-2513 400x100x16 | CUT + FOLD $12.58 $12.58 $7…" at bounding box center [513, 374] width 724 height 56
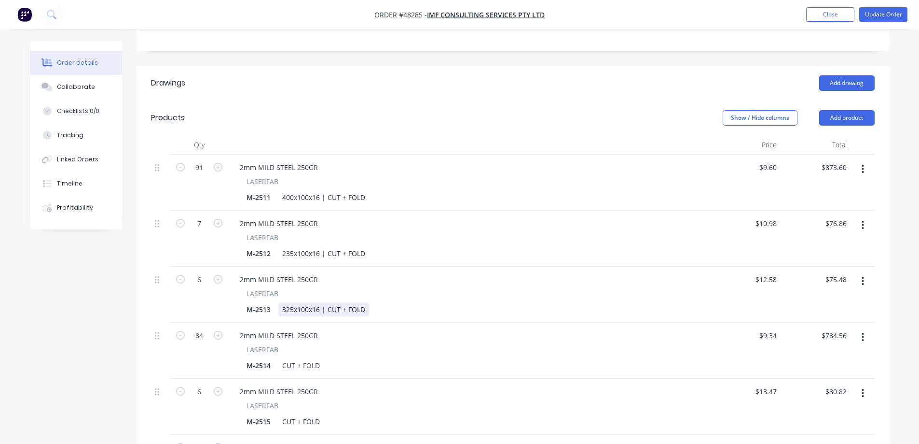
scroll to position [290, 0]
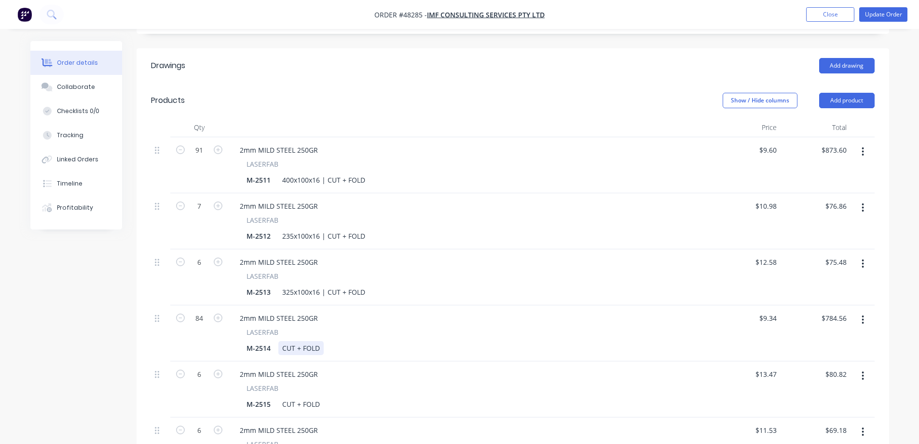
click at [284, 341] on div "CUT + FOLD" at bounding box center [300, 348] width 45 height 14
paste div
drag, startPoint x: 293, startPoint y: 319, endPoint x: 272, endPoint y: 328, distance: 23.2
click at [272, 328] on div "2mm MILD STEEL 250GR LASERFAB M-2514 400x100x16 | CUT + FOLD" at bounding box center [469, 333] width 483 height 56
click at [281, 397] on div "CUT + FOLD" at bounding box center [300, 404] width 45 height 14
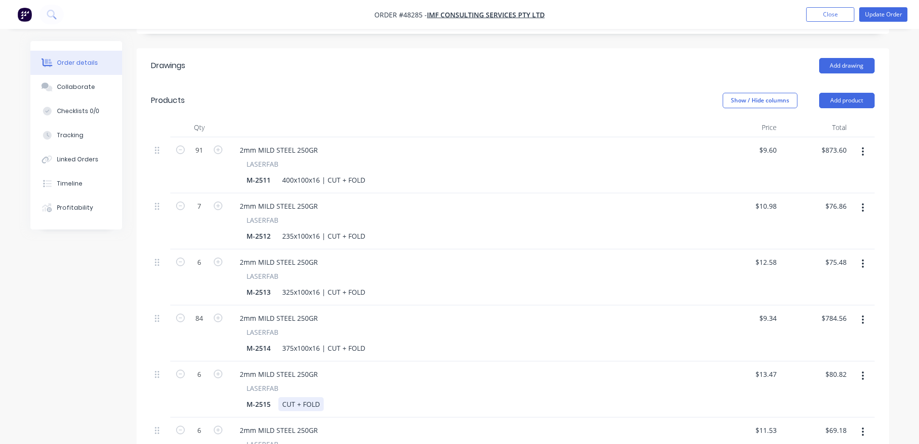
paste div
drag, startPoint x: 293, startPoint y: 376, endPoint x: 290, endPoint y: 384, distance: 8.4
click at [290, 384] on div "2mm MILD STEEL 250GR LASERFAB M-2515 400x100x16 | CUT + FOLD" at bounding box center [469, 389] width 483 height 56
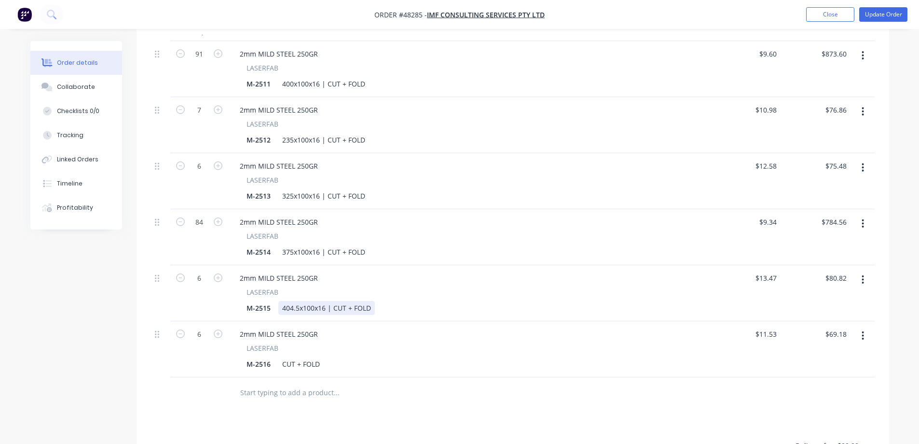
scroll to position [386, 0]
click at [280, 356] on div "CUT + FOLD" at bounding box center [300, 363] width 45 height 14
paste div
drag, startPoint x: 294, startPoint y: 337, endPoint x: 210, endPoint y: 356, distance: 85.6
click at [217, 354] on div "Qty Price Total 91 2mm MILD STEEL 250GR LASERFAB M-2511 400x100x16 | CUT + FOLD…" at bounding box center [513, 214] width 753 height 387
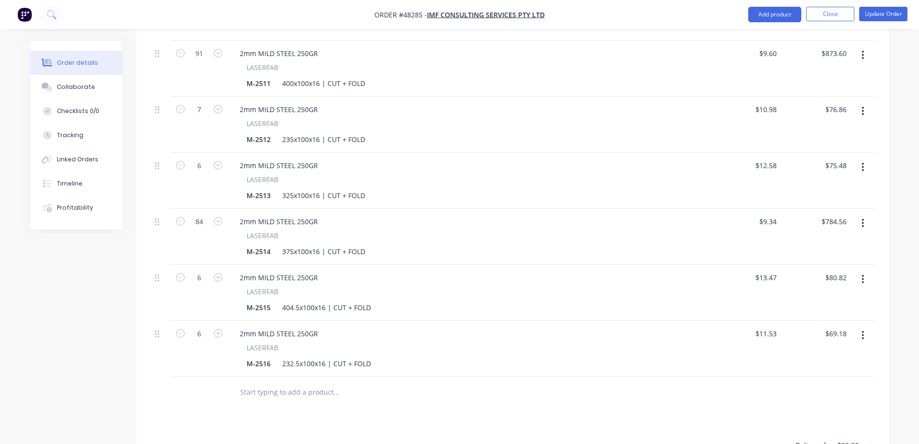
click at [117, 359] on div "Created by [PERSON_NAME] Created [DATE] Required [DATE] Assigned to S QBO Order…" at bounding box center [459, 141] width 859 height 973
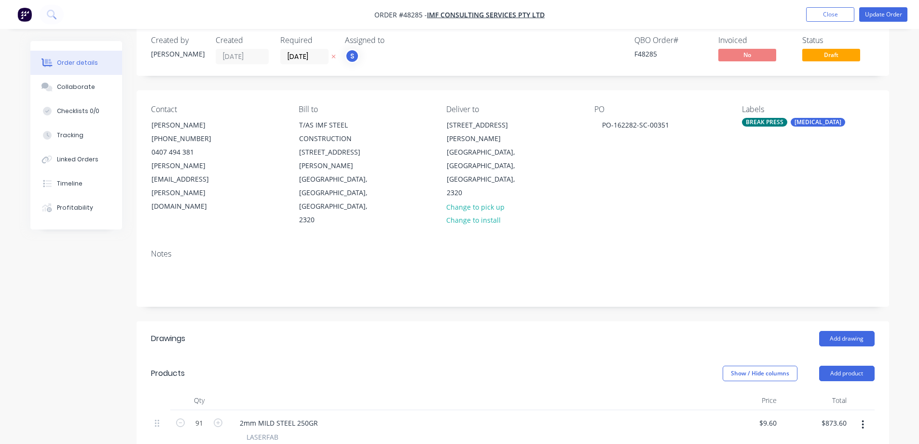
scroll to position [0, 0]
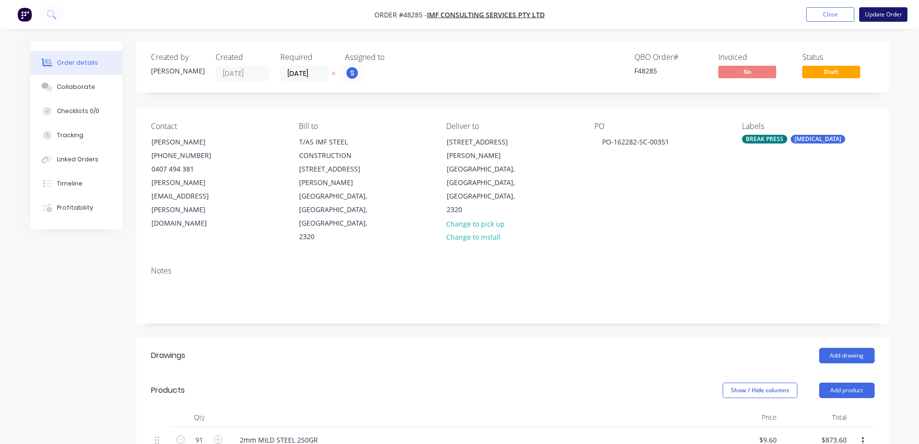
click at [872, 18] on button "Update Order" at bounding box center [884, 14] width 48 height 14
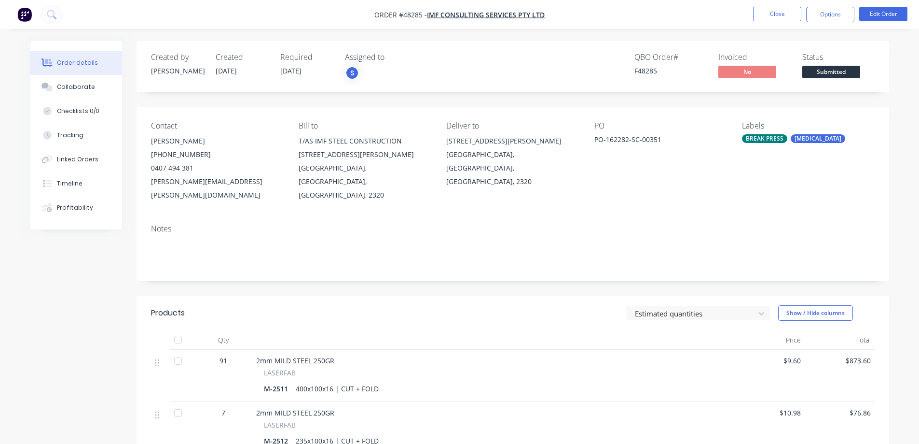
click at [827, 68] on span "Submitted" at bounding box center [832, 72] width 58 height 12
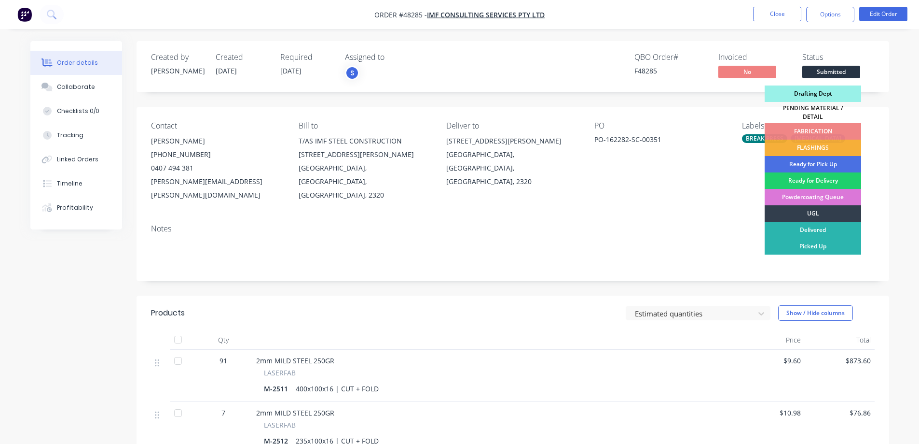
click at [823, 94] on div "Drafting Dept" at bounding box center [813, 93] width 97 height 16
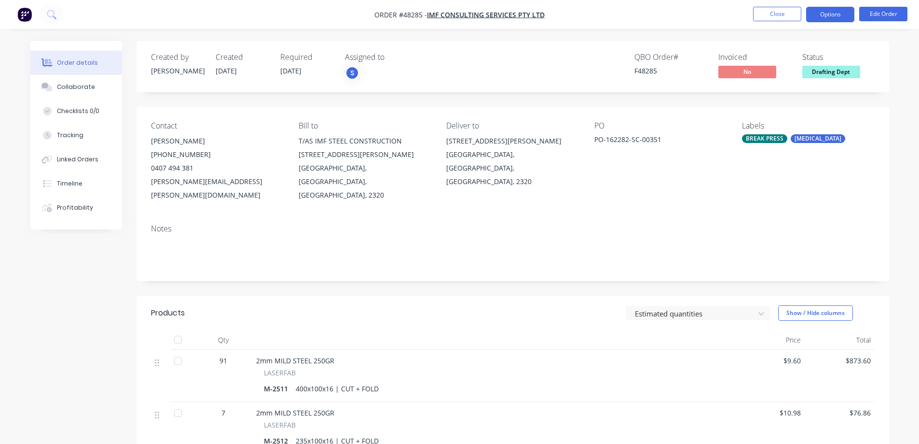
click at [836, 18] on button "Options" at bounding box center [830, 14] width 48 height 15
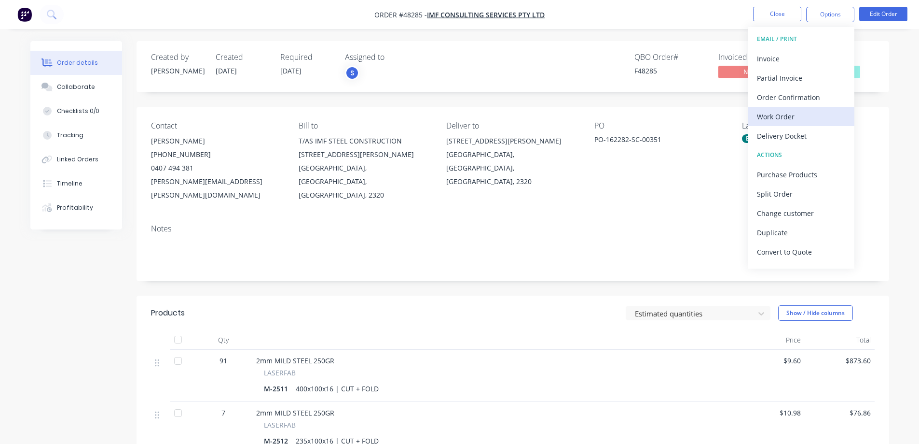
click at [789, 114] on div "Work Order" at bounding box center [801, 117] width 89 height 14
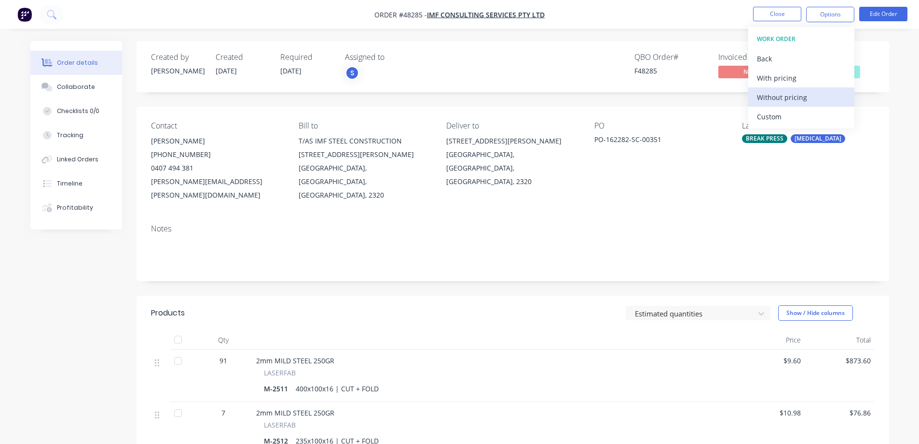
click at [783, 97] on div "Without pricing" at bounding box center [801, 97] width 89 height 14
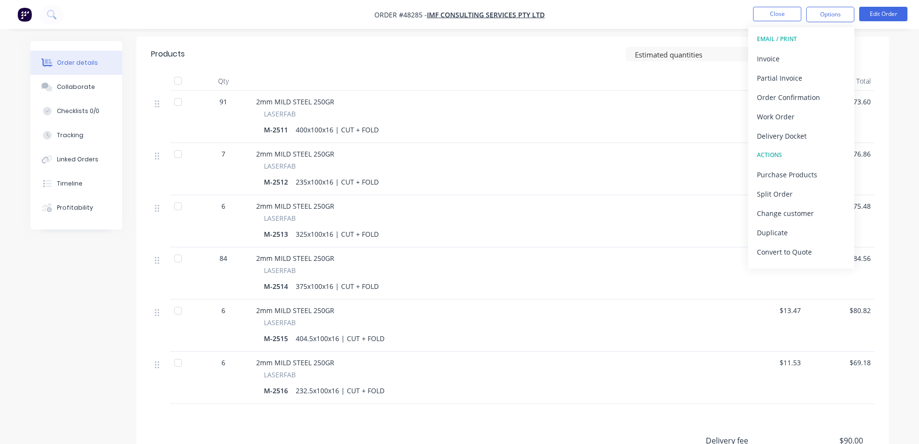
scroll to position [39, 0]
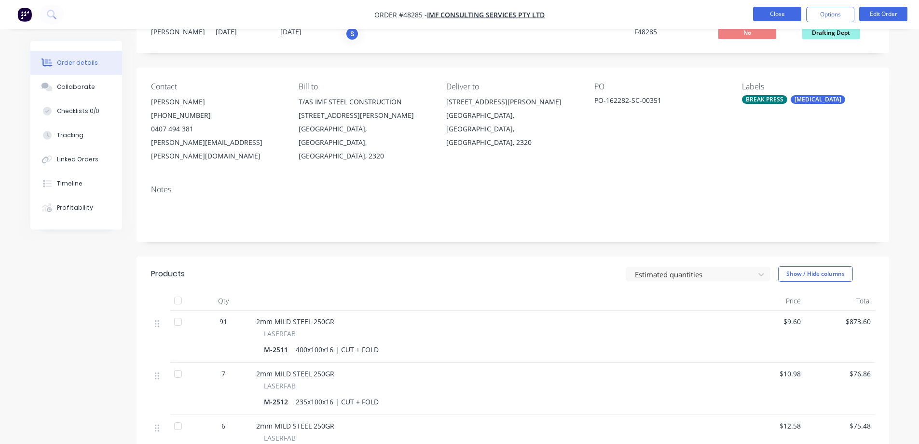
click at [766, 16] on button "Close" at bounding box center [777, 14] width 48 height 14
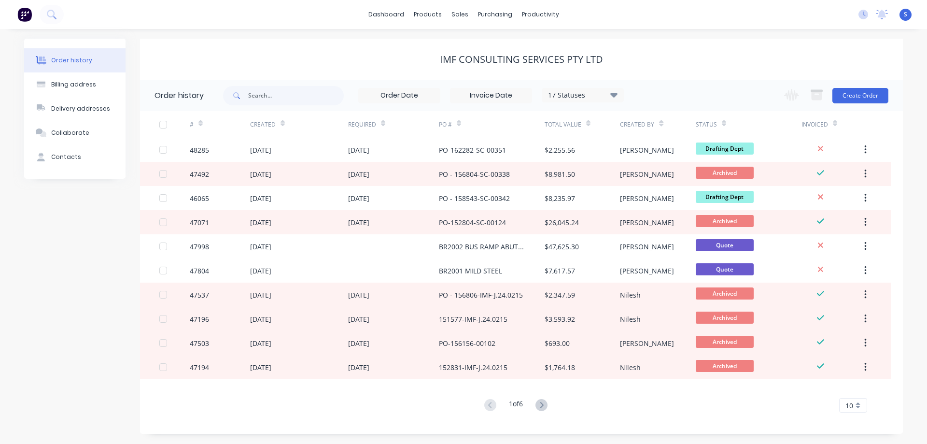
click at [386, 57] on div "IMF CONSULTING SERVICES Pty Ltd" at bounding box center [521, 60] width 763 height 12
click at [547, 46] on div "Workflow" at bounding box center [556, 46] width 29 height 9
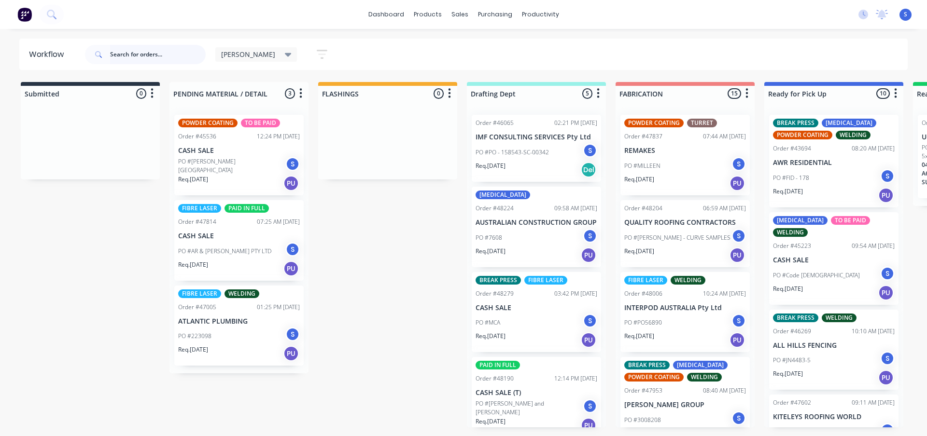
click at [137, 54] on input "text" at bounding box center [158, 54] width 96 height 19
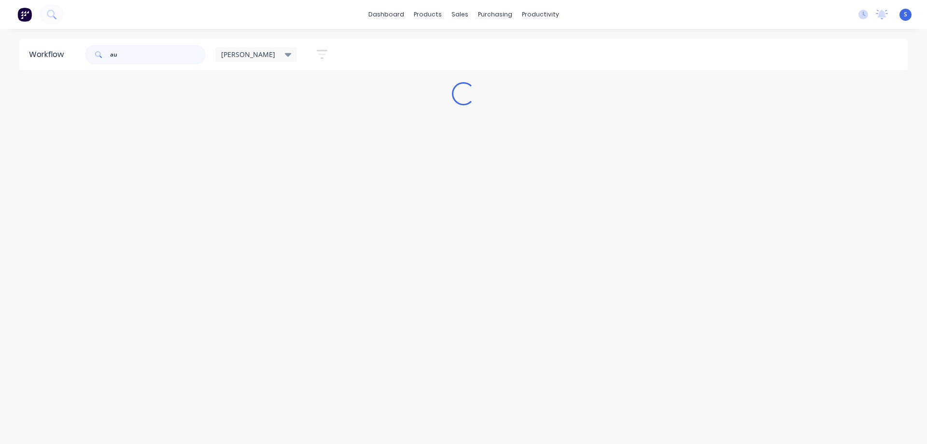
type input "a"
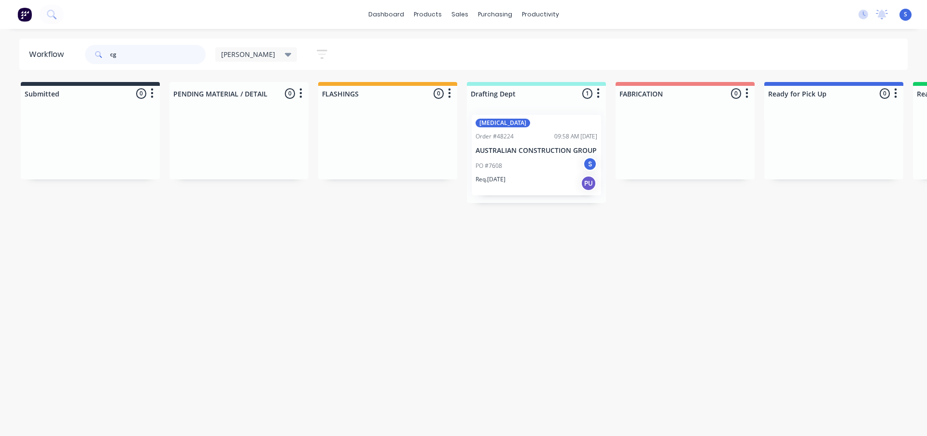
type input "cg"
click at [521, 169] on div "PO #7608 S" at bounding box center [536, 166] width 122 height 18
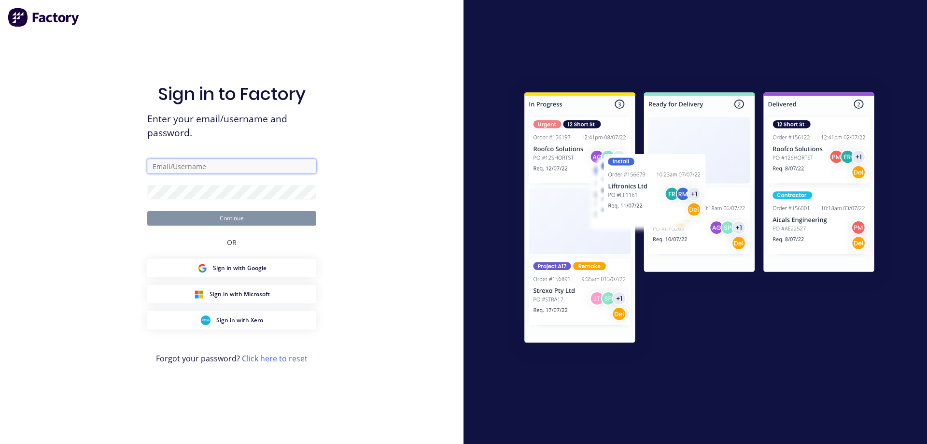
type input "[EMAIL_ADDRESS][DOMAIN_NAME]"
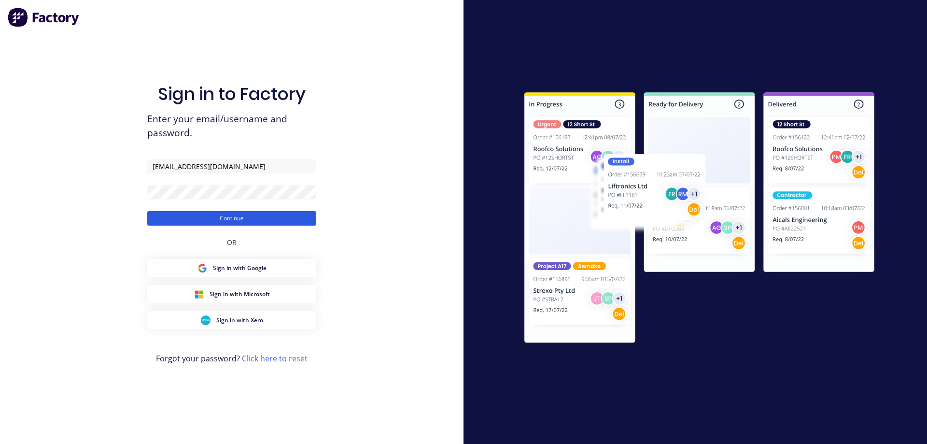
click at [229, 216] on button "Continue" at bounding box center [231, 218] width 169 height 14
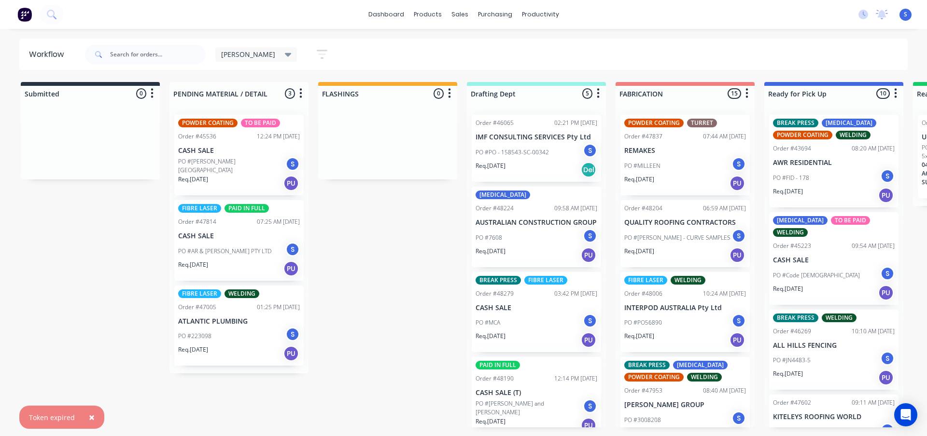
click at [529, 247] on div "PO #7608 S" at bounding box center [536, 238] width 122 height 18
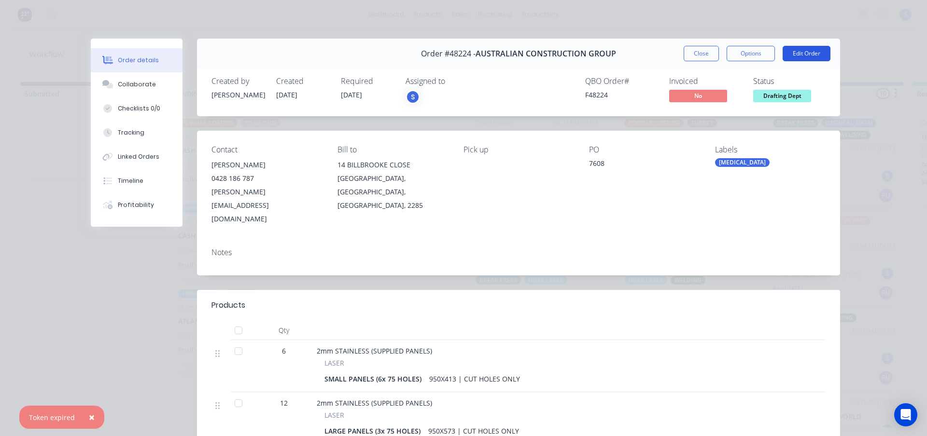
click at [803, 53] on button "Edit Order" at bounding box center [806, 53] width 48 height 15
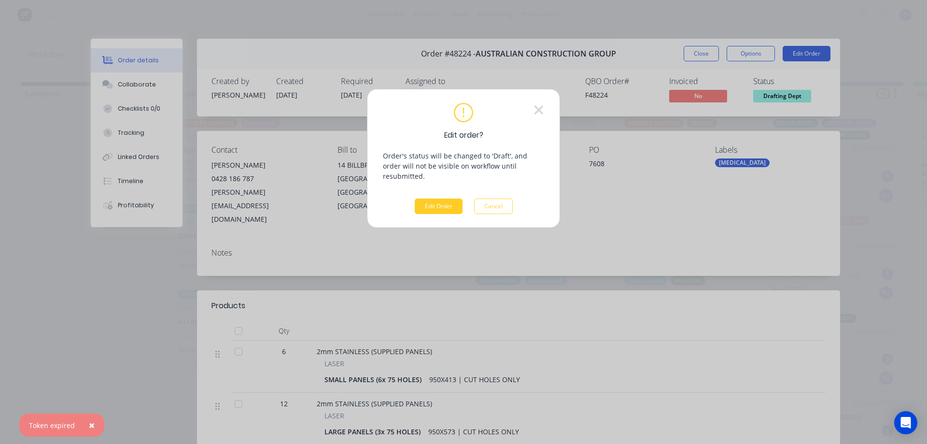
click at [437, 198] on button "Edit Order" at bounding box center [439, 205] width 48 height 15
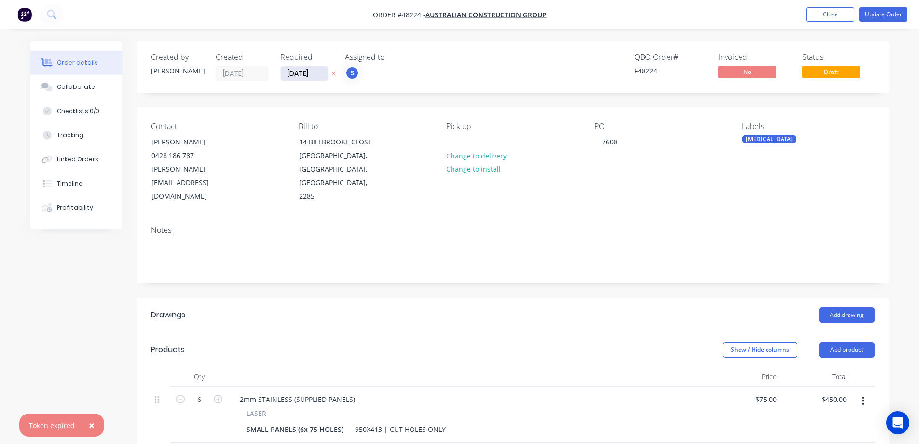
click at [307, 73] on input "[DATE]" at bounding box center [304, 73] width 47 height 14
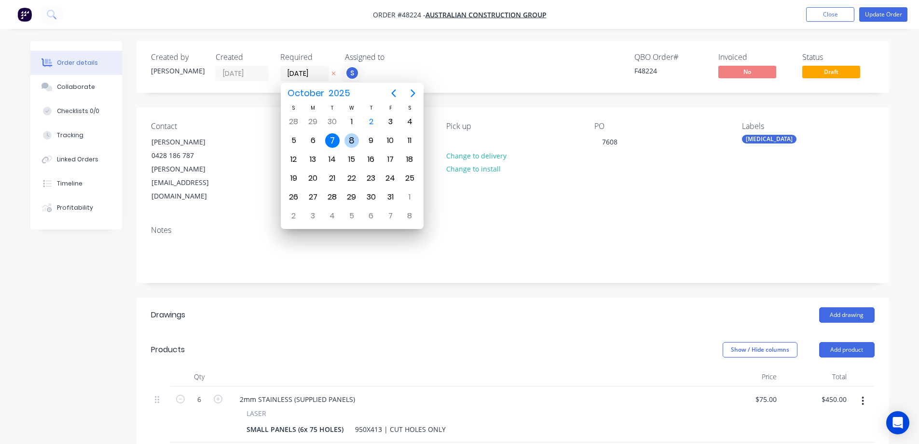
click at [356, 140] on div "8" at bounding box center [352, 140] width 14 height 14
type input "[DATE]"
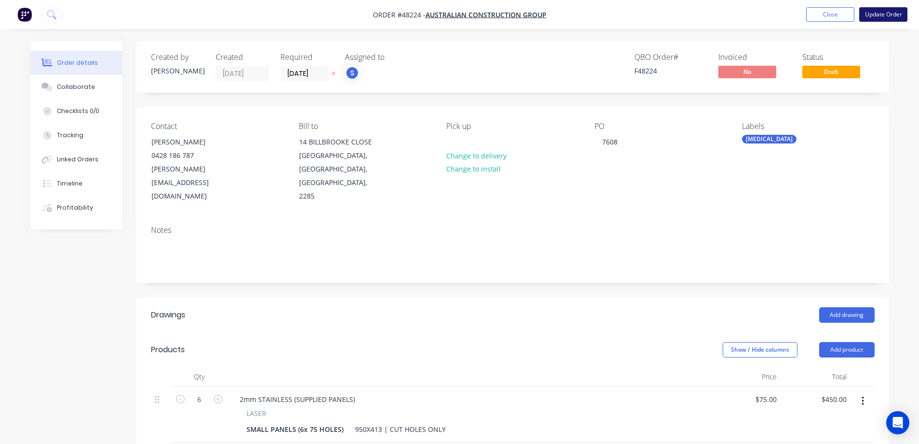
click at [884, 13] on button "Update Order" at bounding box center [884, 14] width 48 height 14
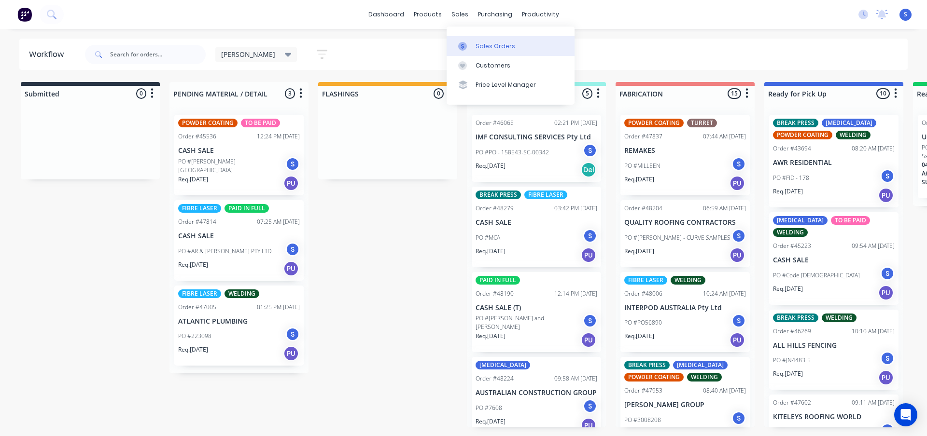
click at [502, 46] on div "Sales Orders" at bounding box center [495, 46] width 40 height 9
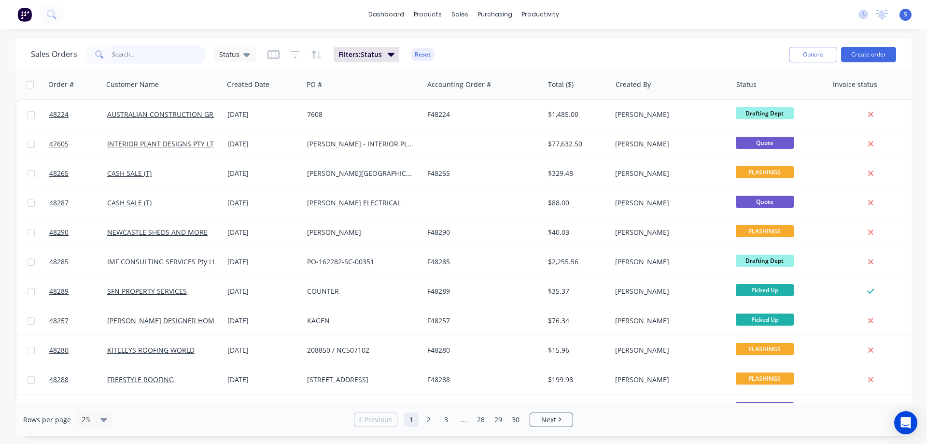
click at [137, 60] on input "text" at bounding box center [159, 54] width 94 height 19
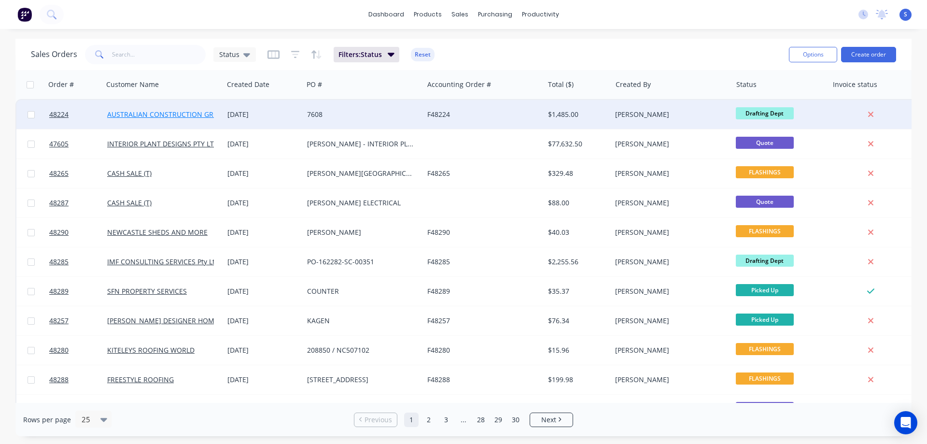
click at [159, 114] on link "AUSTRALIAN CONSTRUCTION GROUP" at bounding box center [167, 114] width 120 height 9
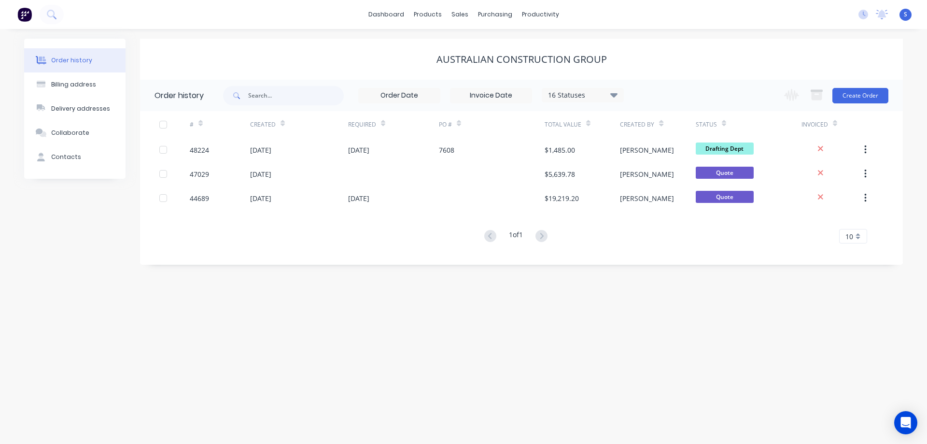
click at [607, 95] on div "16 Statuses" at bounding box center [582, 95] width 81 height 11
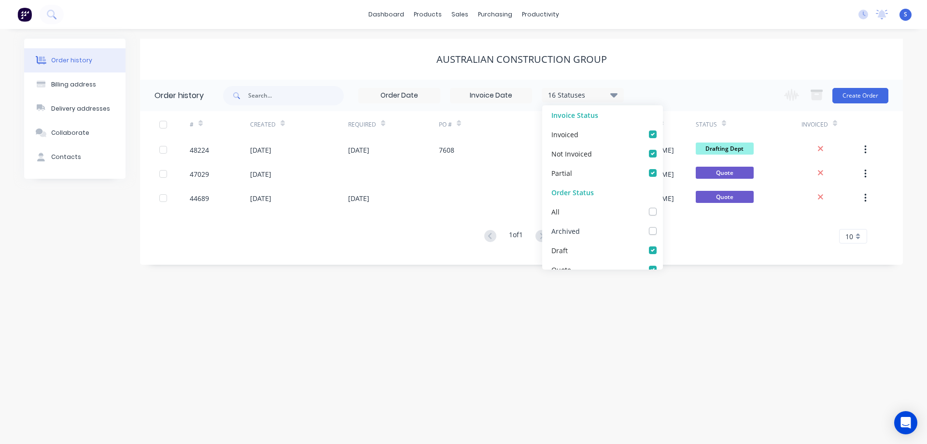
click at [662, 225] on label at bounding box center [662, 225] width 0 height 0
click at [662, 233] on input "checkbox" at bounding box center [666, 229] width 8 height 9
checkbox input "true"
click at [712, 80] on div "17 Statuses Invoice Status Invoiced Not Invoiced Partial Order Status All Archi…" at bounding box center [563, 95] width 680 height 31
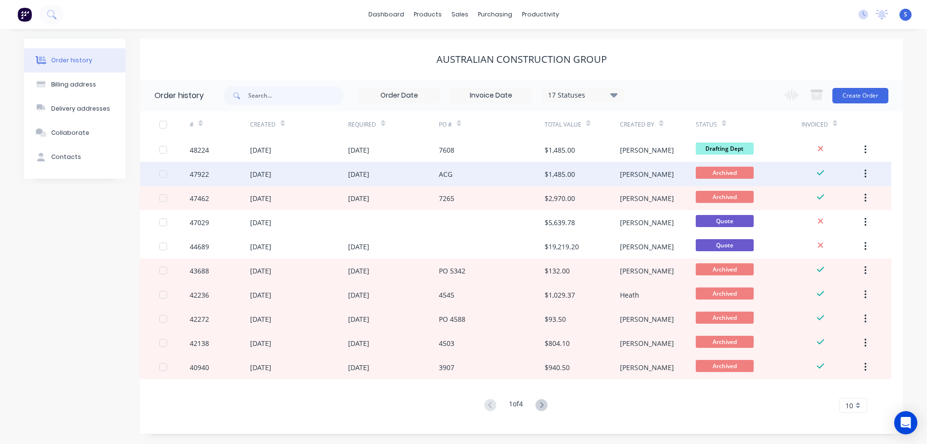
click at [486, 178] on div "ACG" at bounding box center [492, 174] width 106 height 24
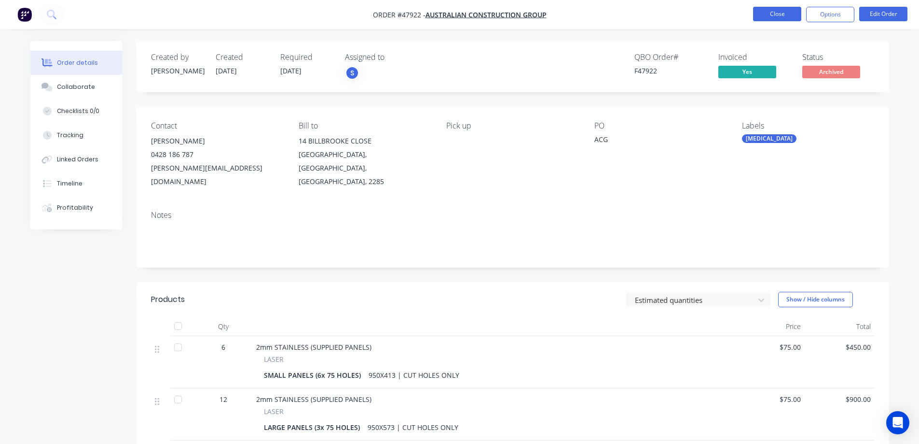
click at [788, 14] on button "Close" at bounding box center [777, 14] width 48 height 14
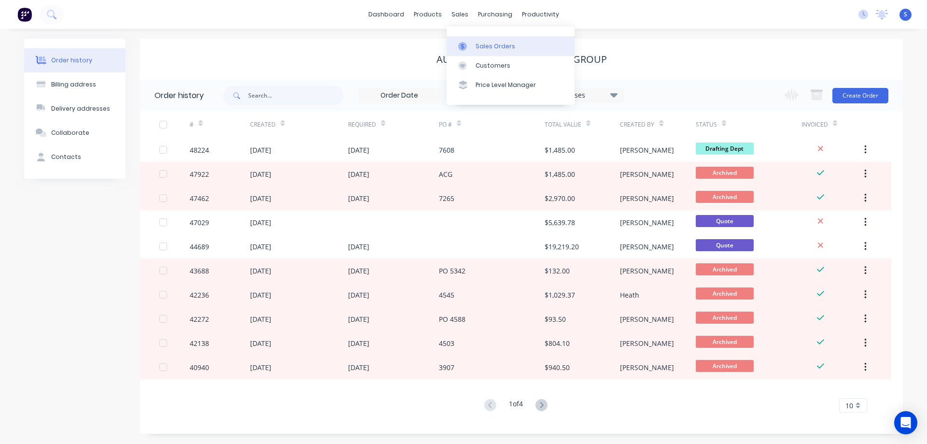
click at [476, 45] on div "Sales Orders" at bounding box center [495, 46] width 40 height 9
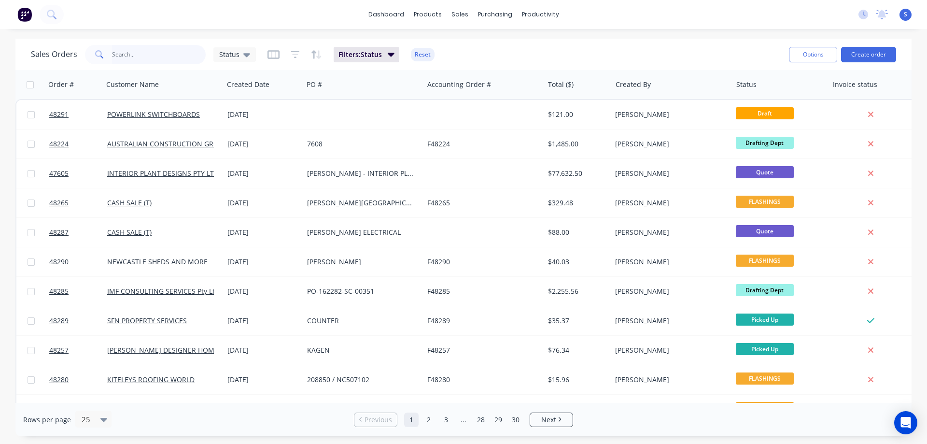
click at [137, 57] on input "text" at bounding box center [159, 54] width 94 height 19
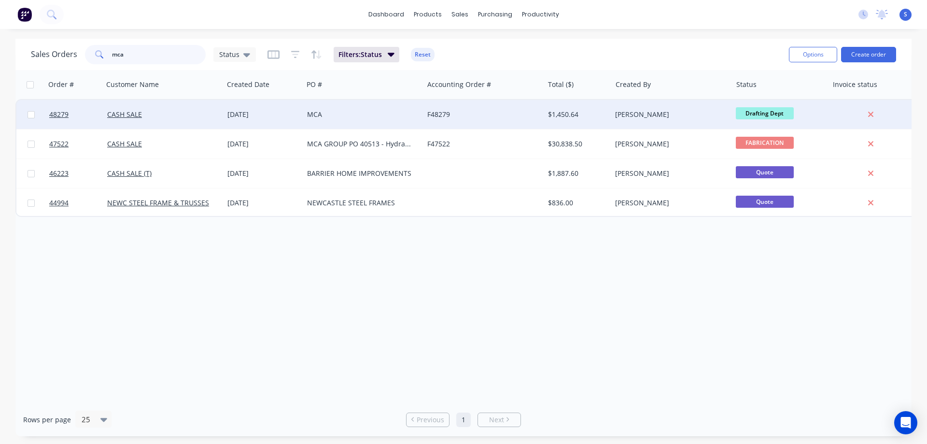
type input "mca"
click at [537, 115] on div "F48279" at bounding box center [483, 115] width 112 height 10
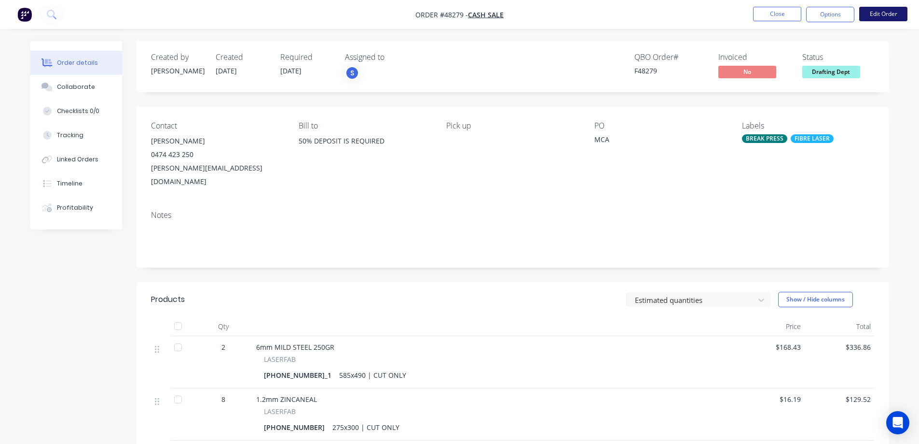
click at [894, 14] on button "Edit Order" at bounding box center [884, 14] width 48 height 14
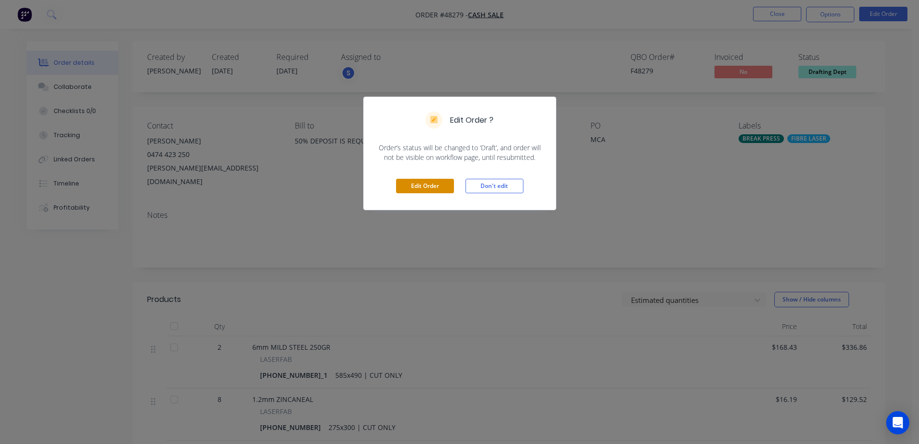
click at [443, 182] on button "Edit Order" at bounding box center [425, 186] width 58 height 14
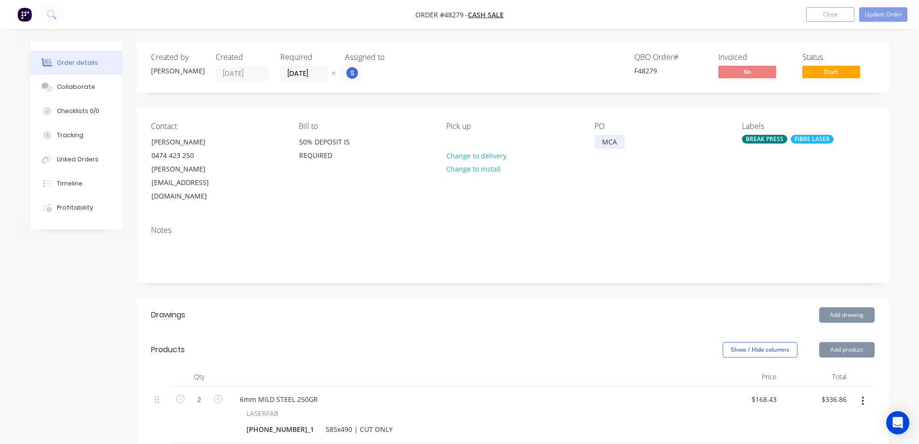
click at [625, 143] on div "MCA" at bounding box center [610, 142] width 30 height 14
click at [619, 146] on div "MCA 40741" at bounding box center [621, 142] width 52 height 14
click at [531, 71] on div "QBO Order # F48279 Invoiced No Status Draft" at bounding box center [658, 67] width 433 height 28
click at [891, 13] on button "Update Order" at bounding box center [884, 14] width 48 height 14
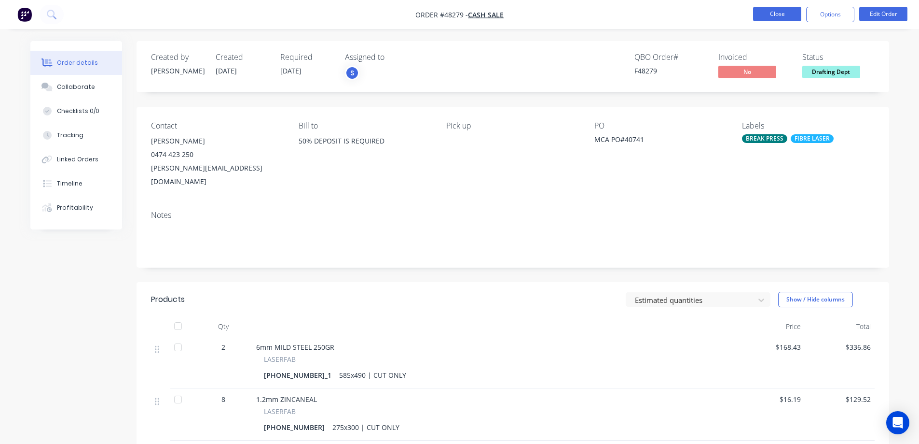
click at [763, 9] on button "Close" at bounding box center [777, 14] width 48 height 14
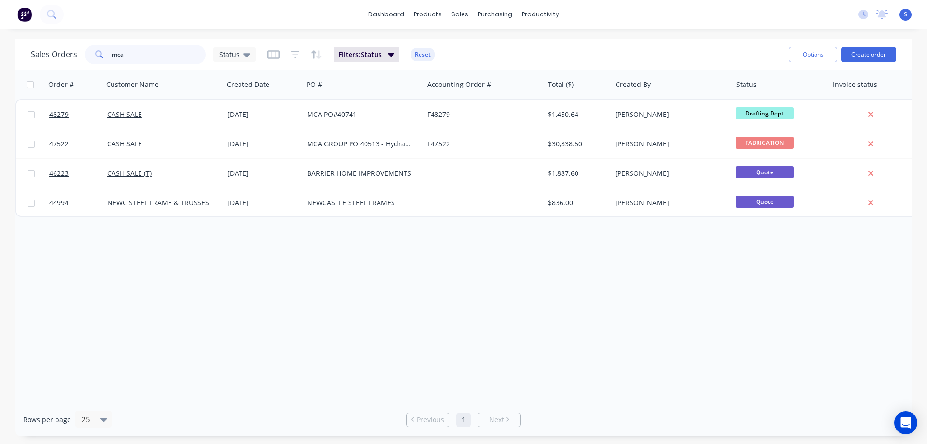
click at [163, 53] on input "mca" at bounding box center [159, 54] width 94 height 19
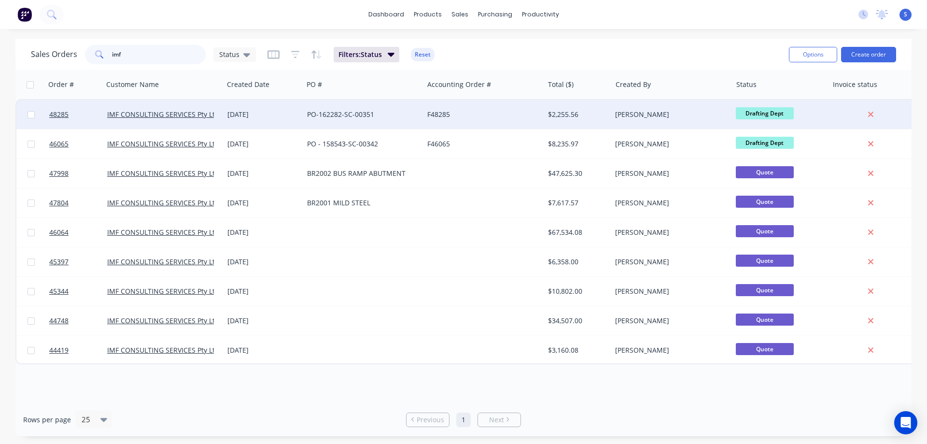
type input "imf"
click at [319, 122] on div "PO-162282-SC-00351" at bounding box center [363, 114] width 120 height 29
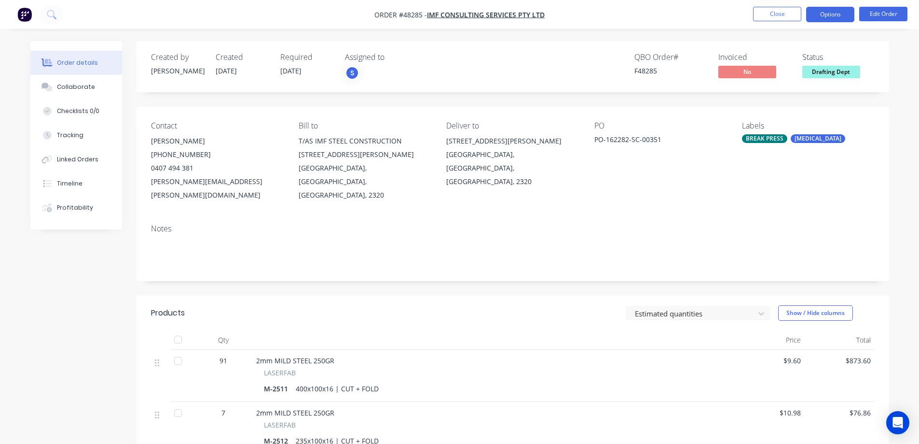
click at [825, 16] on button "Options" at bounding box center [830, 14] width 48 height 15
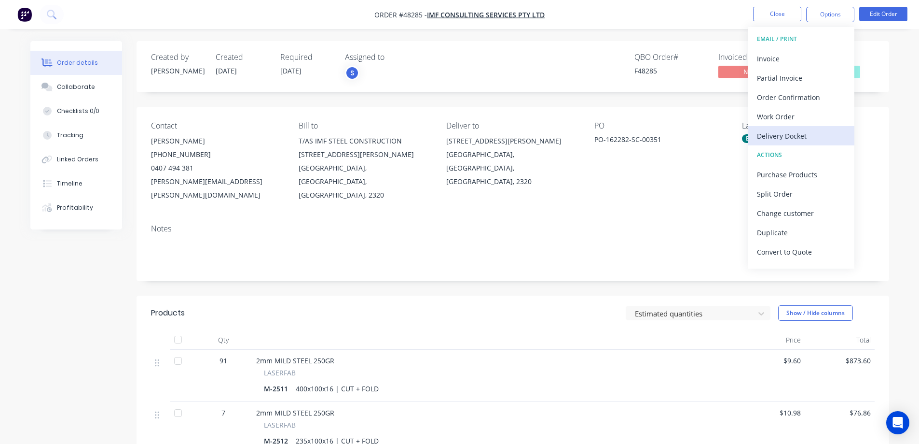
click at [791, 129] on div "Delivery Docket" at bounding box center [801, 136] width 89 height 14
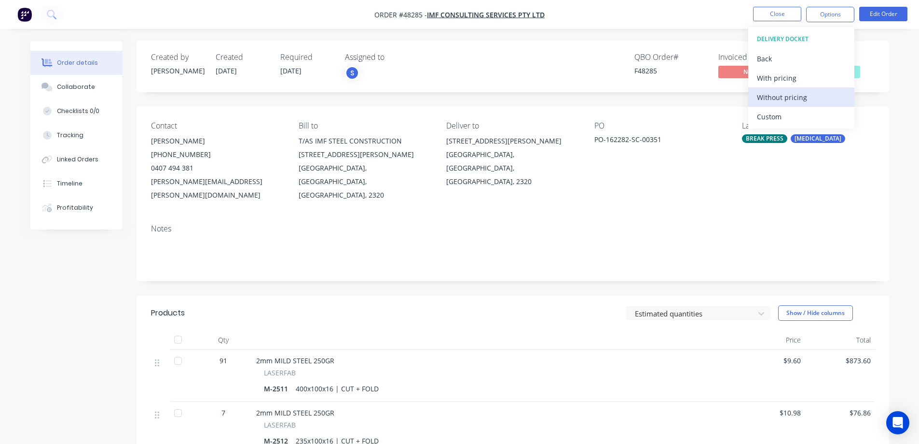
click at [793, 101] on div "Without pricing" at bounding box center [801, 97] width 89 height 14
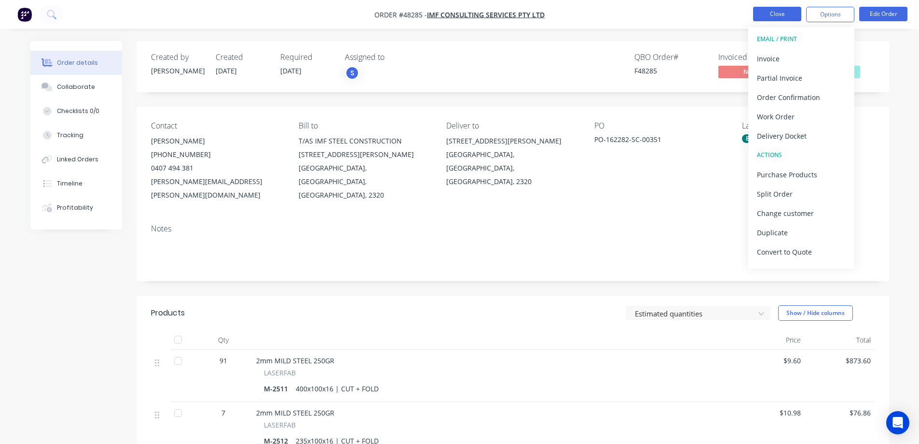
click at [773, 9] on button "Close" at bounding box center [777, 14] width 48 height 14
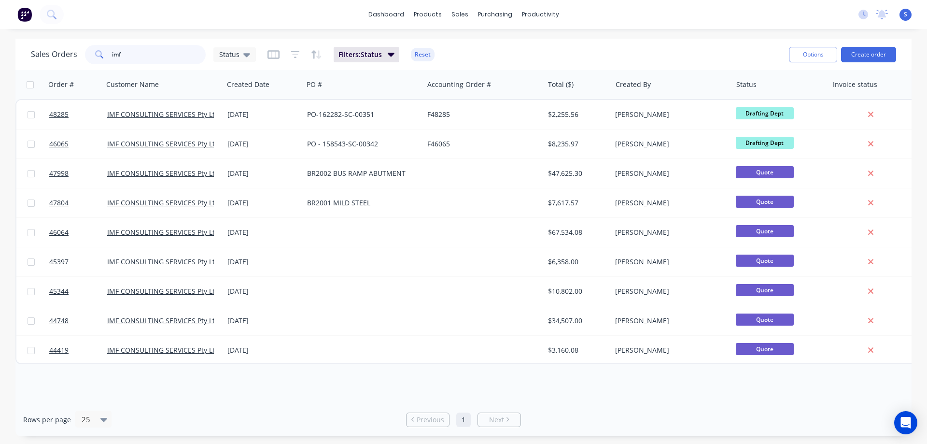
drag, startPoint x: 157, startPoint y: 51, endPoint x: 25, endPoint y: 66, distance: 133.6
click at [102, 59] on div "imf" at bounding box center [145, 54] width 121 height 19
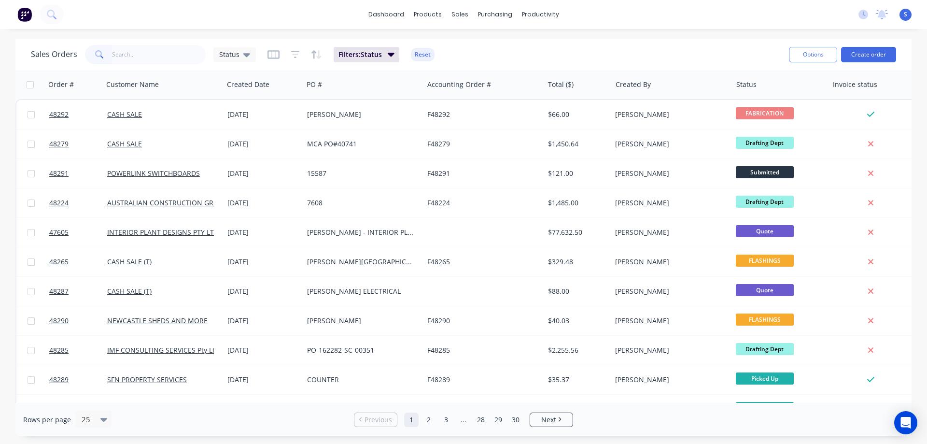
click at [532, 57] on div "Sales Orders Status Filters: Status Reset" at bounding box center [406, 54] width 750 height 24
click at [136, 53] on input "text" at bounding box center [159, 54] width 94 height 19
